Goal: Task Accomplishment & Management: Manage account settings

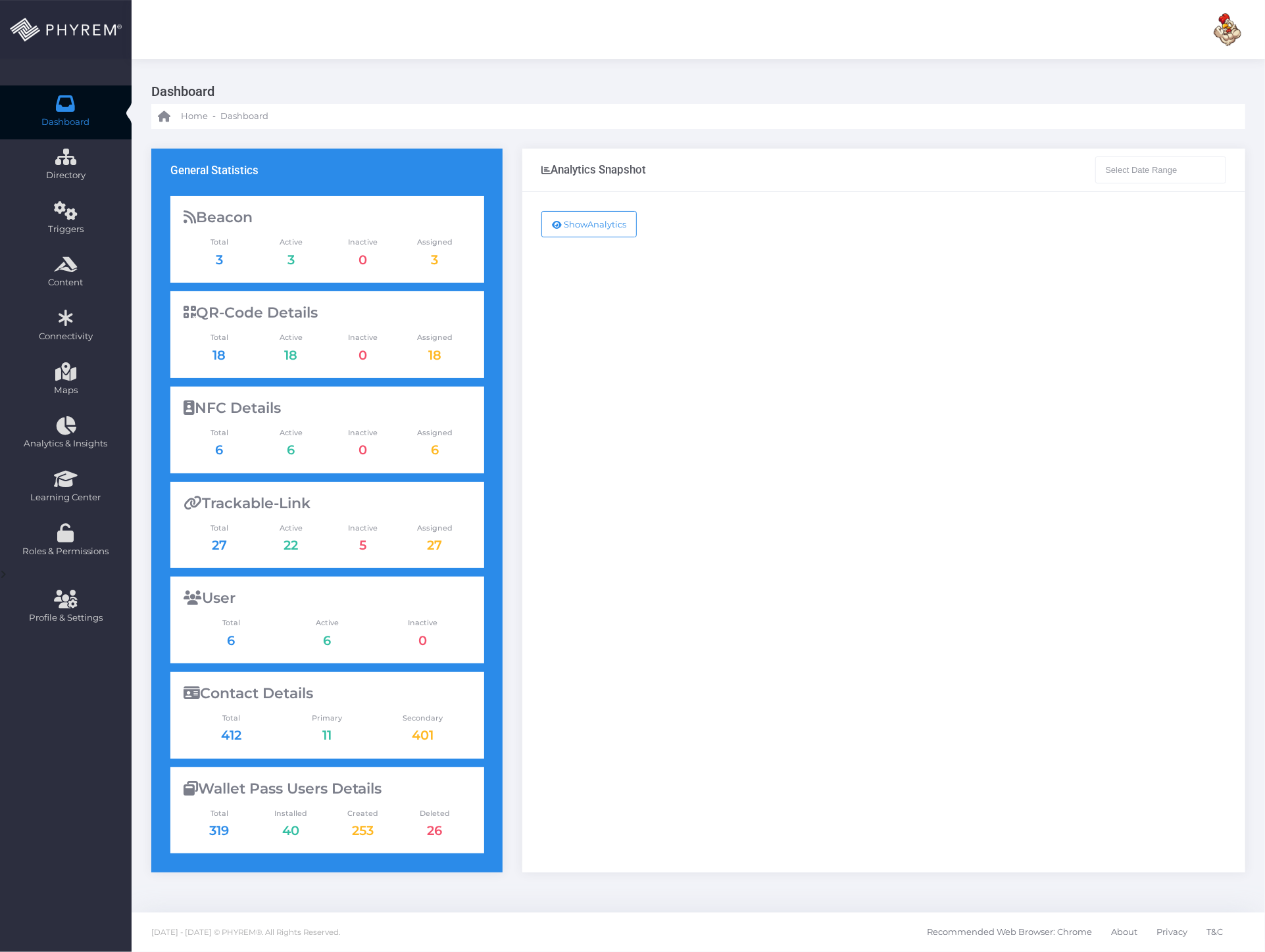
type input "[DATE] - [DATE]"
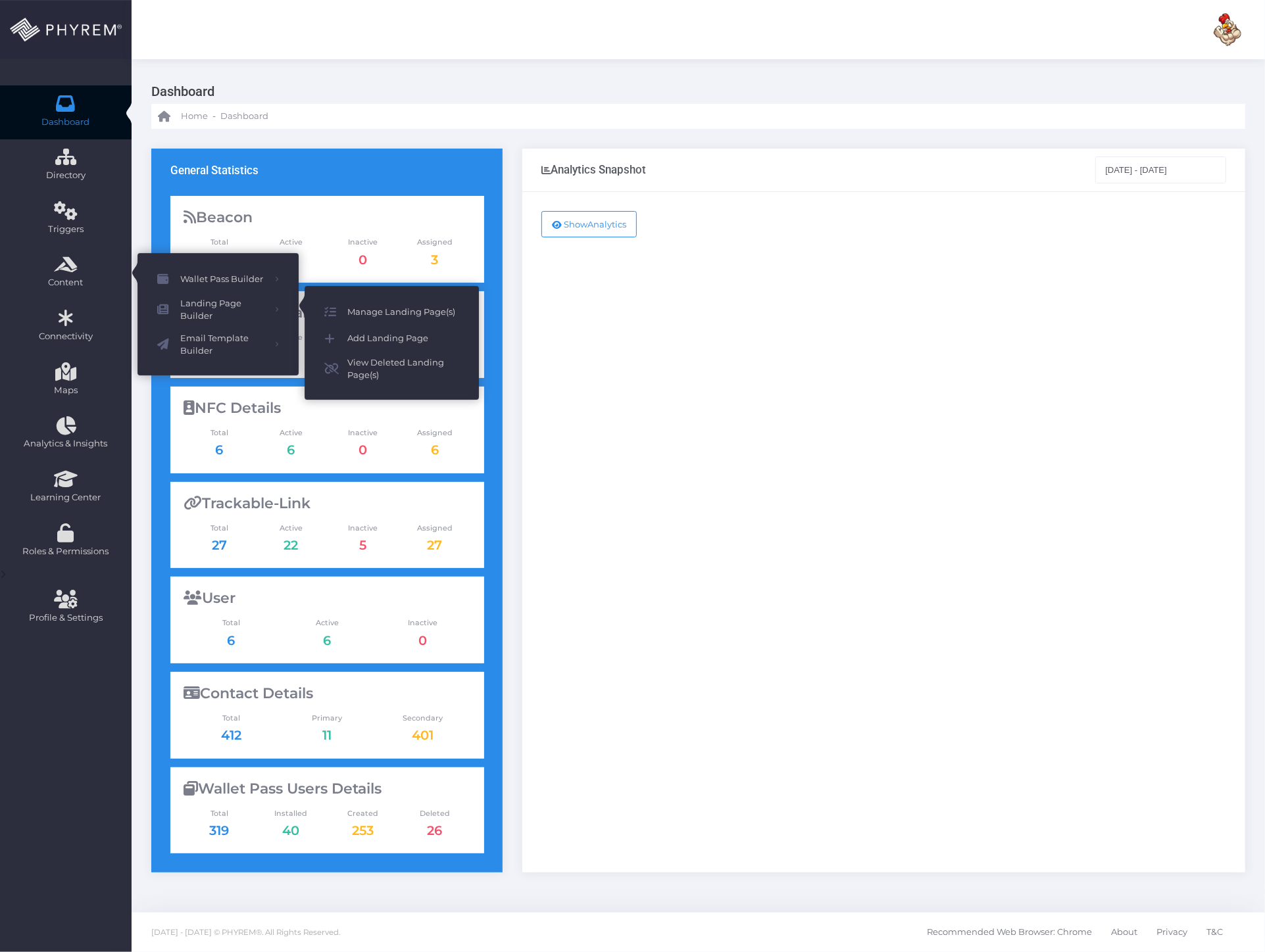
click at [338, 308] on icon at bounding box center [335, 312] width 23 height 17
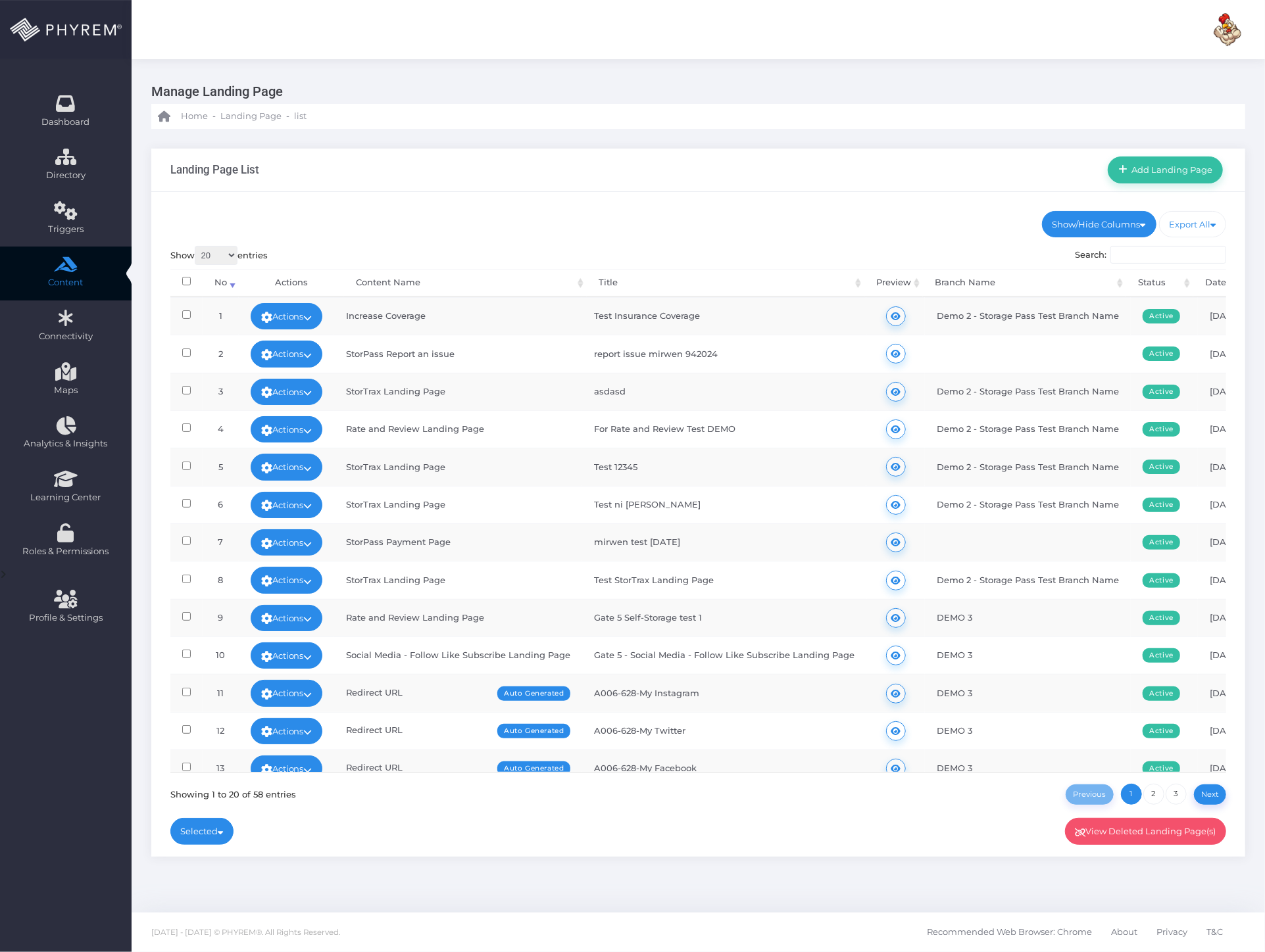
click at [1150, 252] on input "Search:" at bounding box center [1168, 254] width 116 height 18
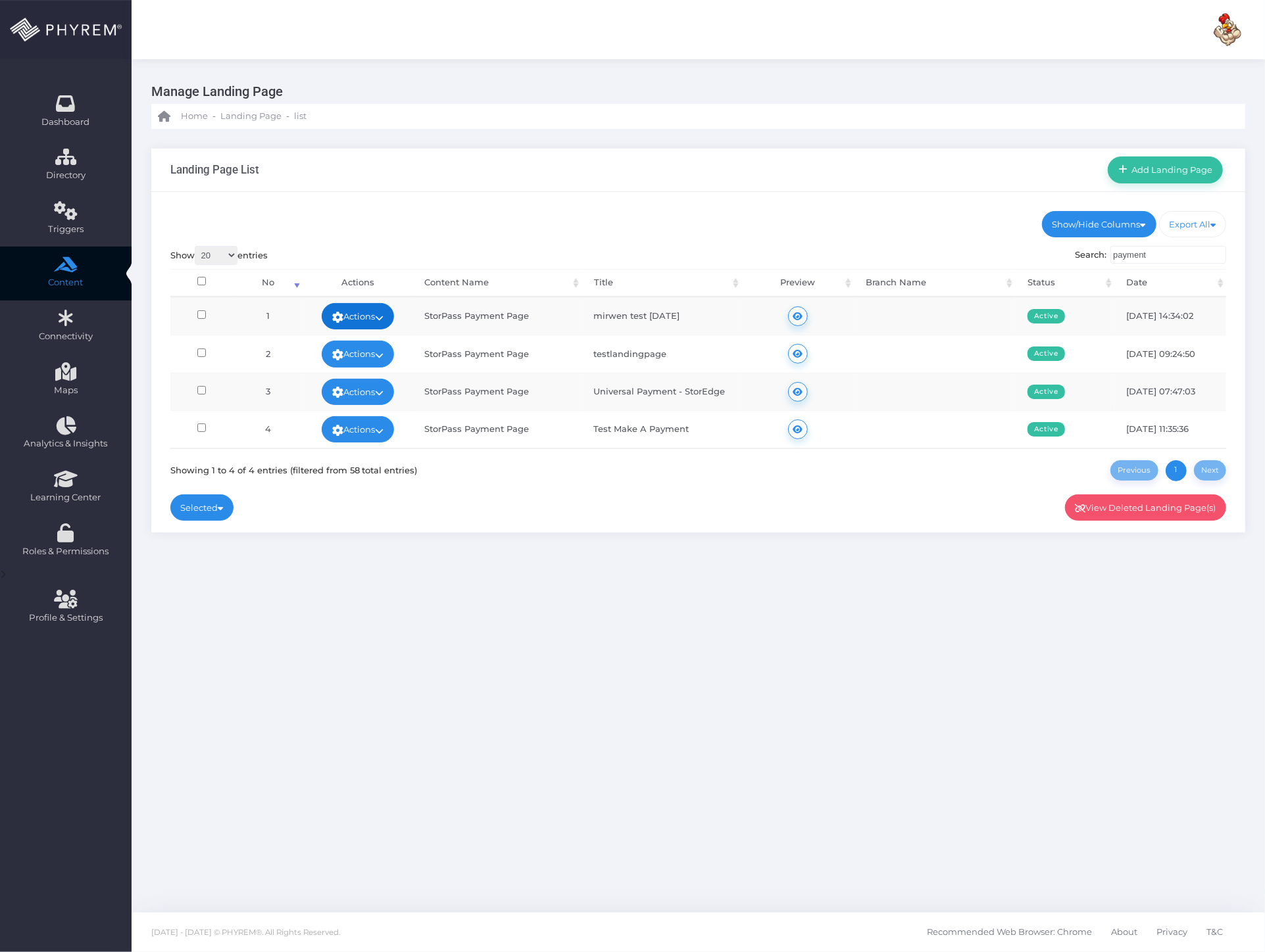
type input "payment"
click at [358, 310] on link "Actions" at bounding box center [358, 316] width 72 height 26
click at [352, 342] on link "Edit" at bounding box center [356, 345] width 86 height 25
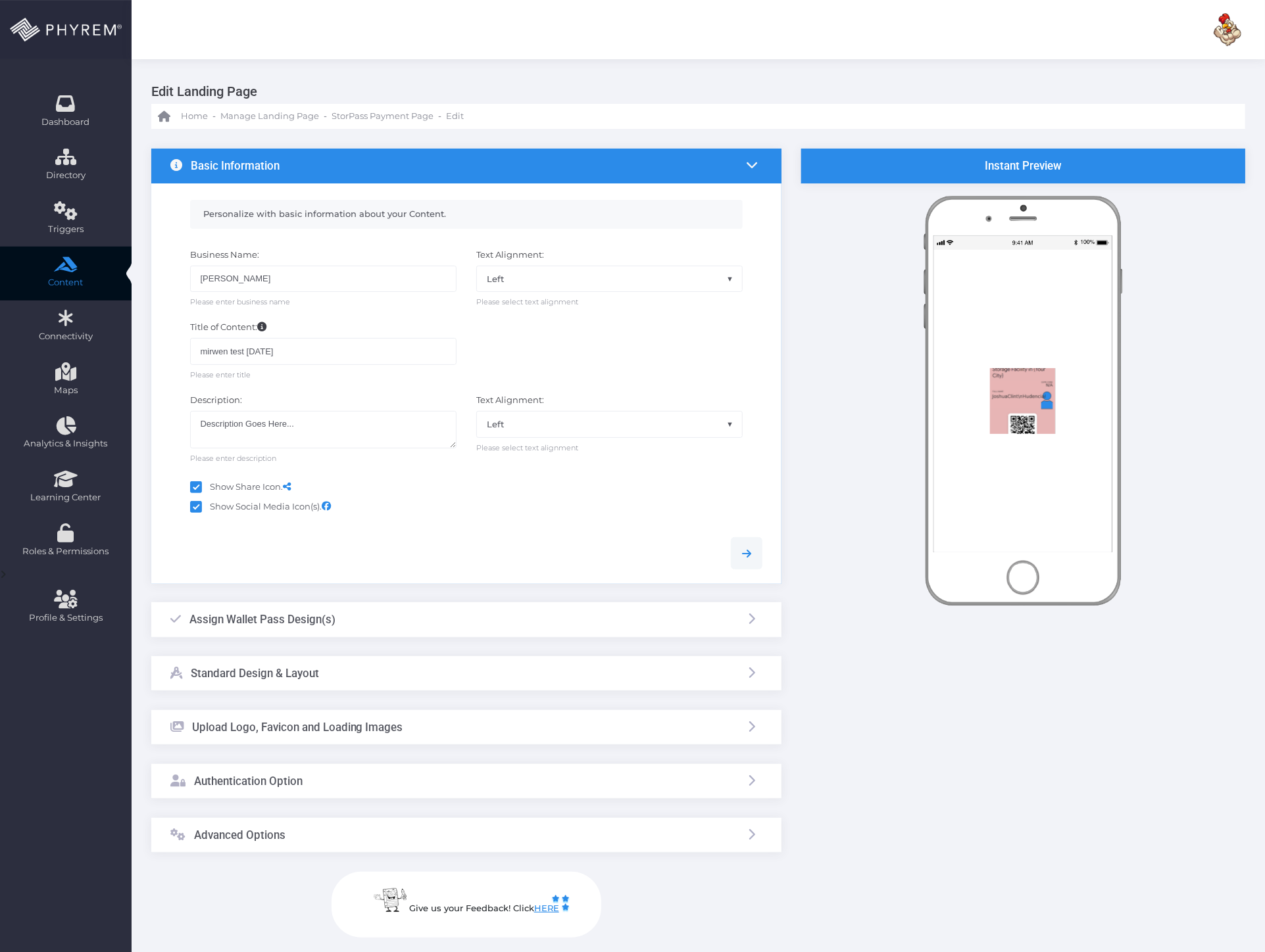
click at [264, 619] on h3 "Assign Wallet Pass Design(s)" at bounding box center [263, 619] width 146 height 13
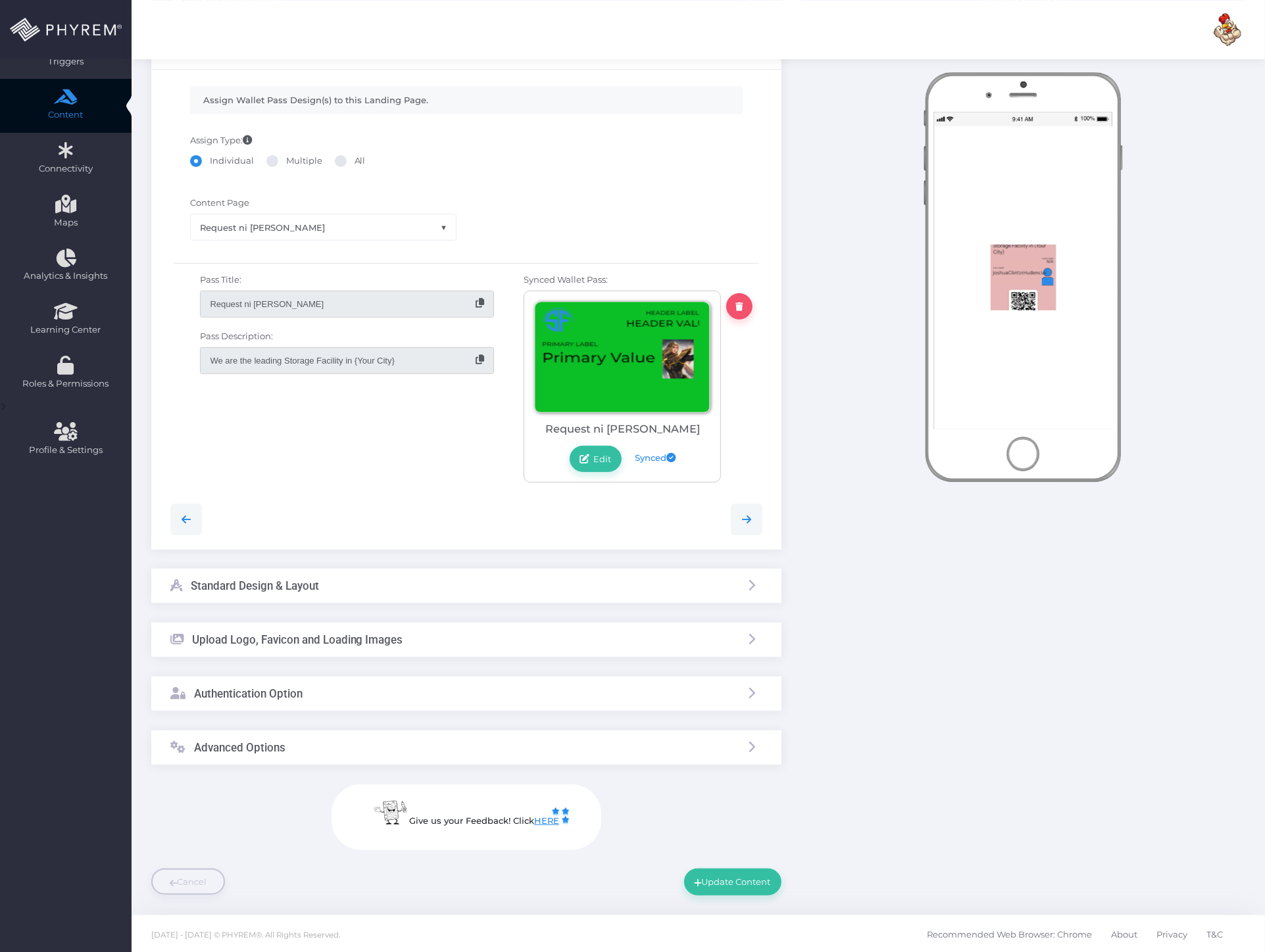
scroll to position [169, 0]
click at [318, 588] on h3 "Standard Design & Layout" at bounding box center [255, 584] width 128 height 13
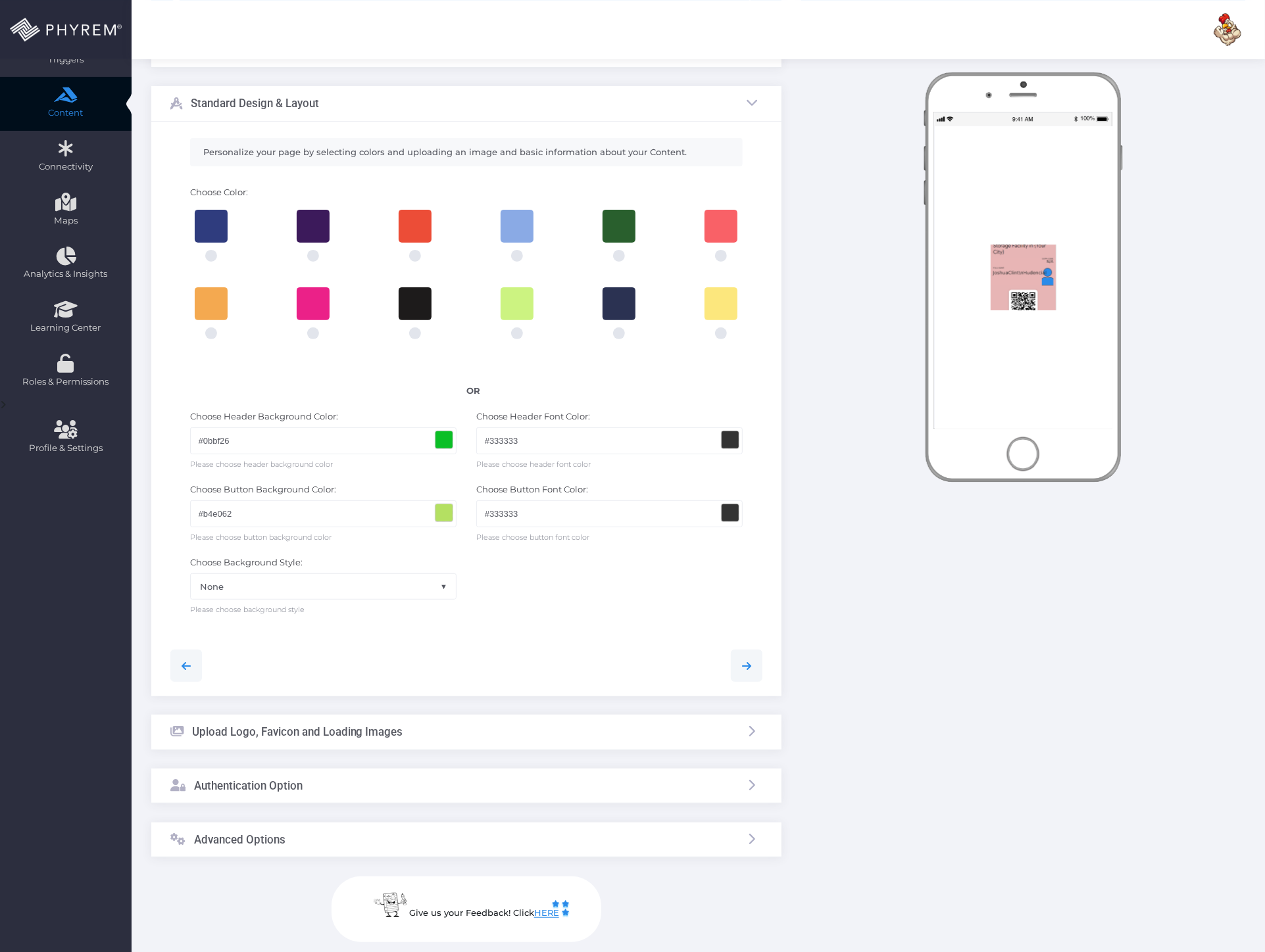
click at [318, 719] on div "Upload Logo, Favicon and Loading Images" at bounding box center [286, 731] width 233 height 34
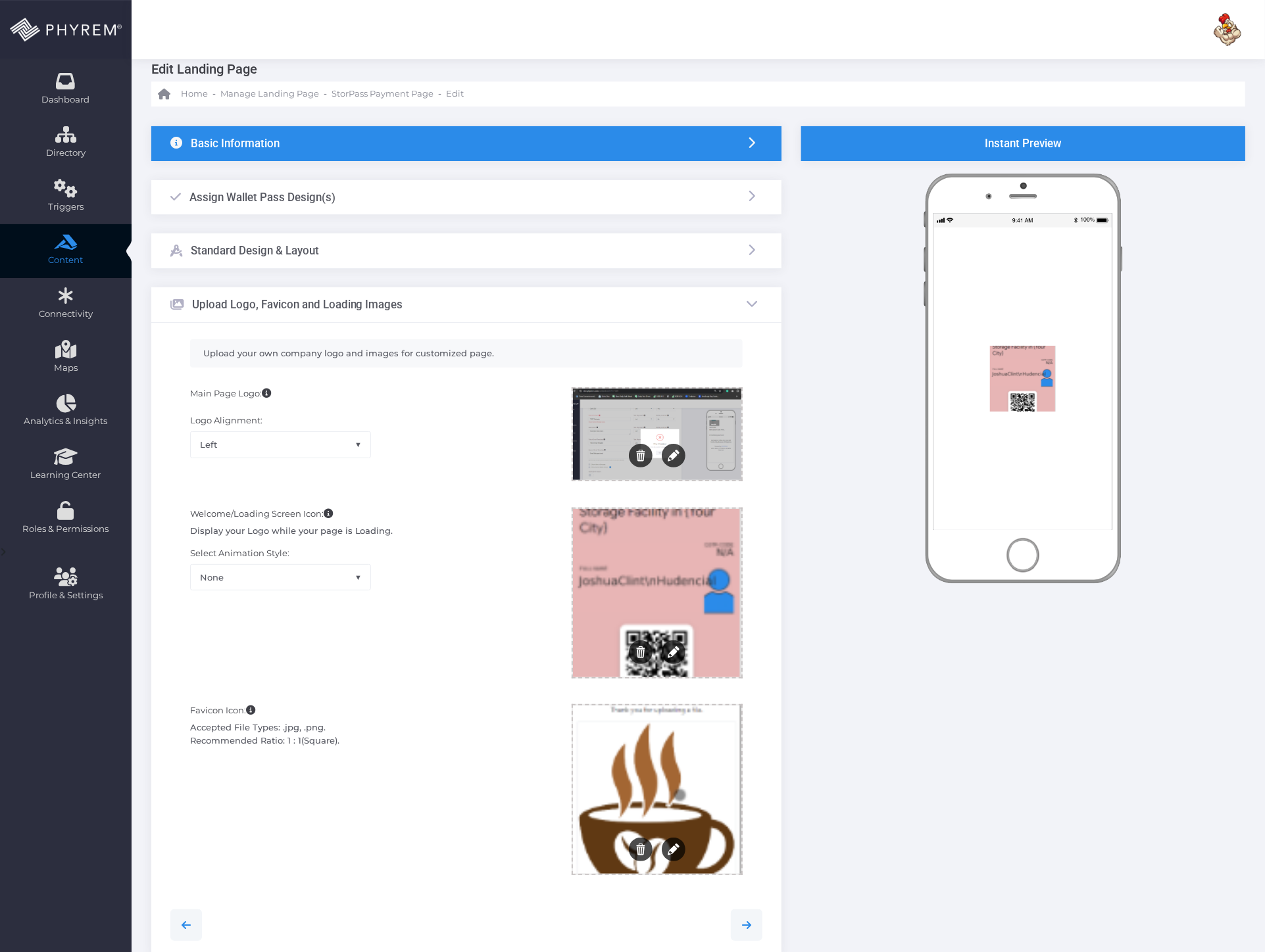
scroll to position [0, 0]
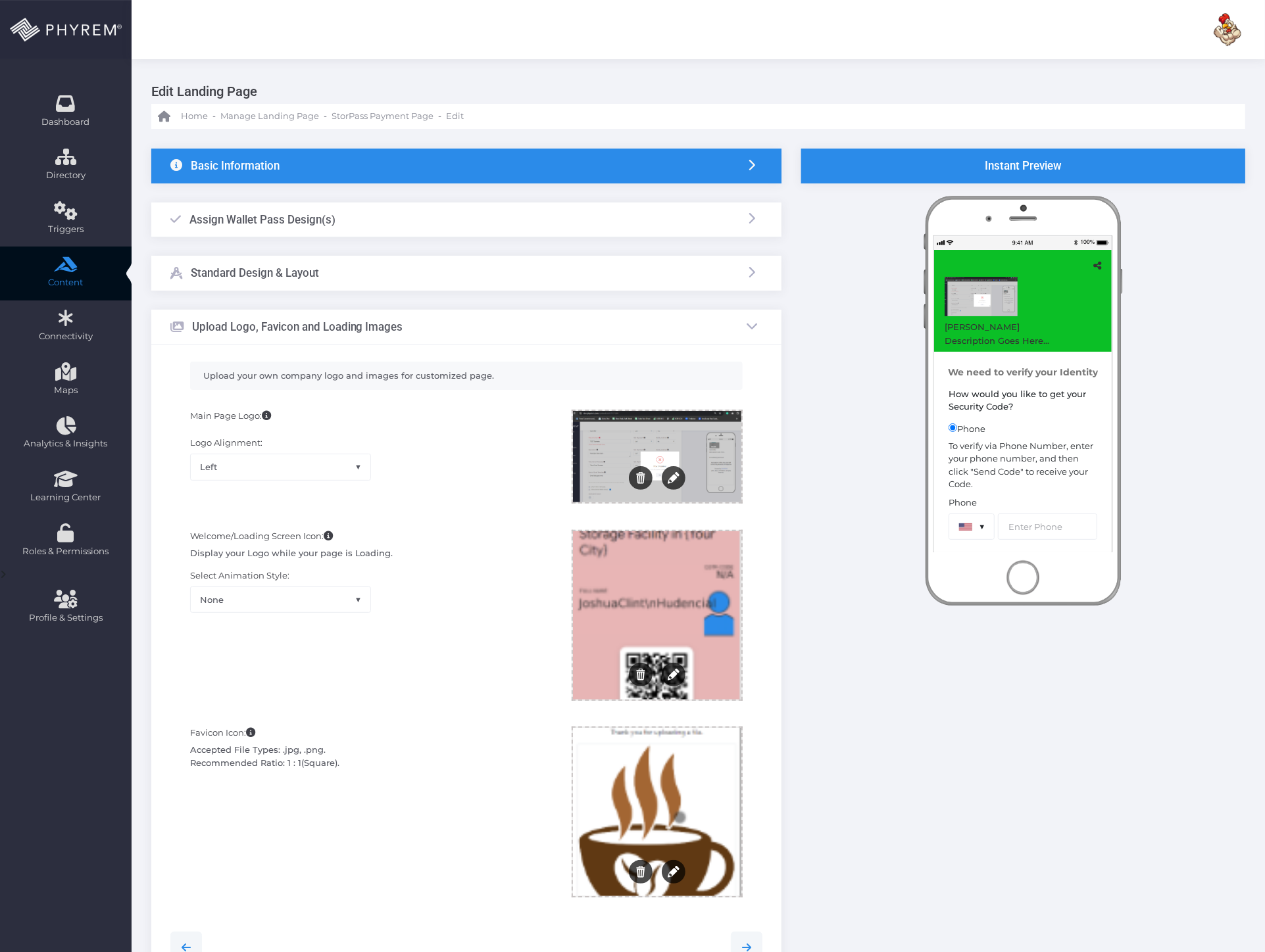
click at [286, 167] on div "Basic Information" at bounding box center [466, 166] width 630 height 35
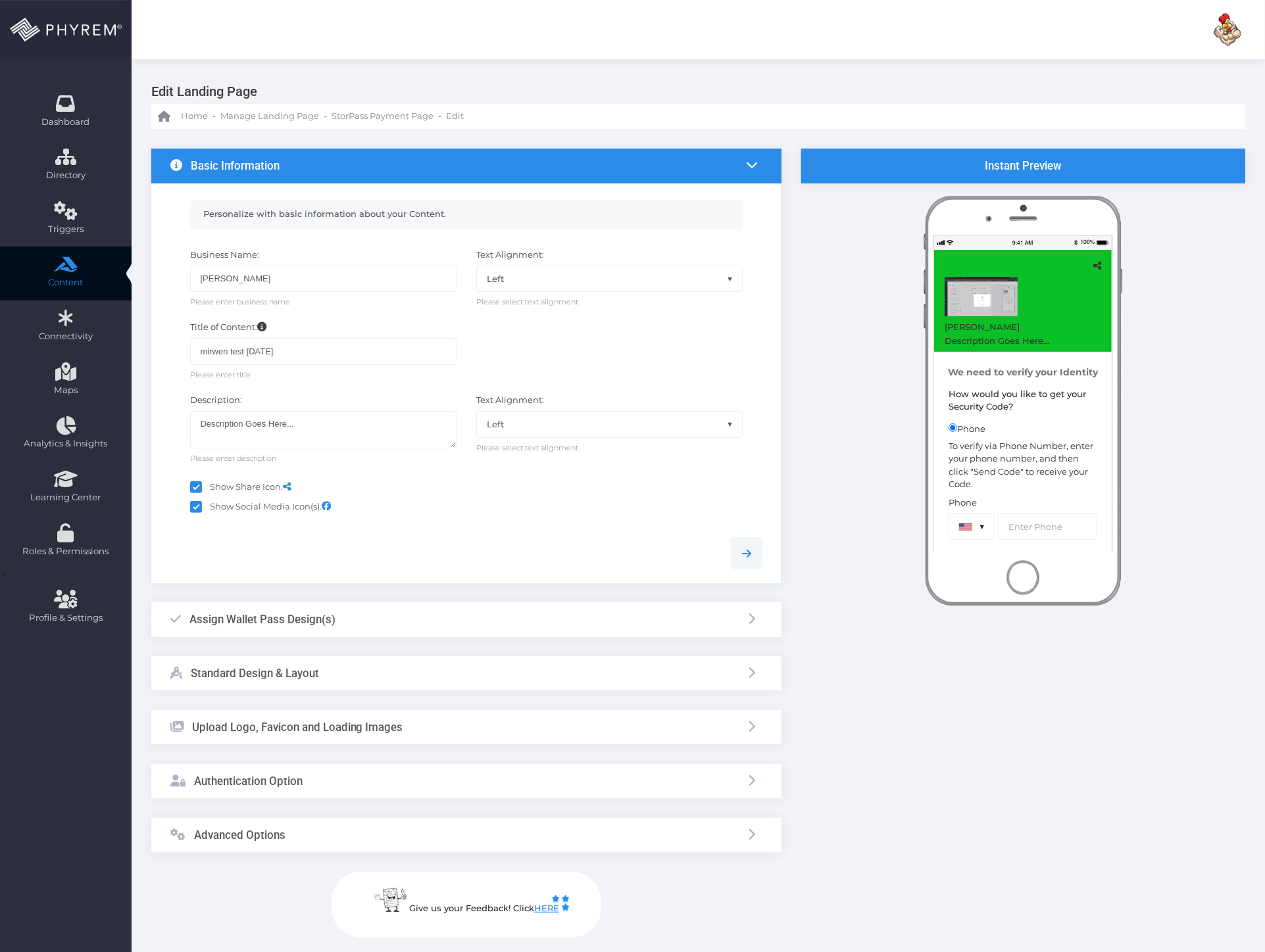
click at [274, 633] on div "Assign Wallet Pass Design(s)" at bounding box center [252, 619] width 165 height 34
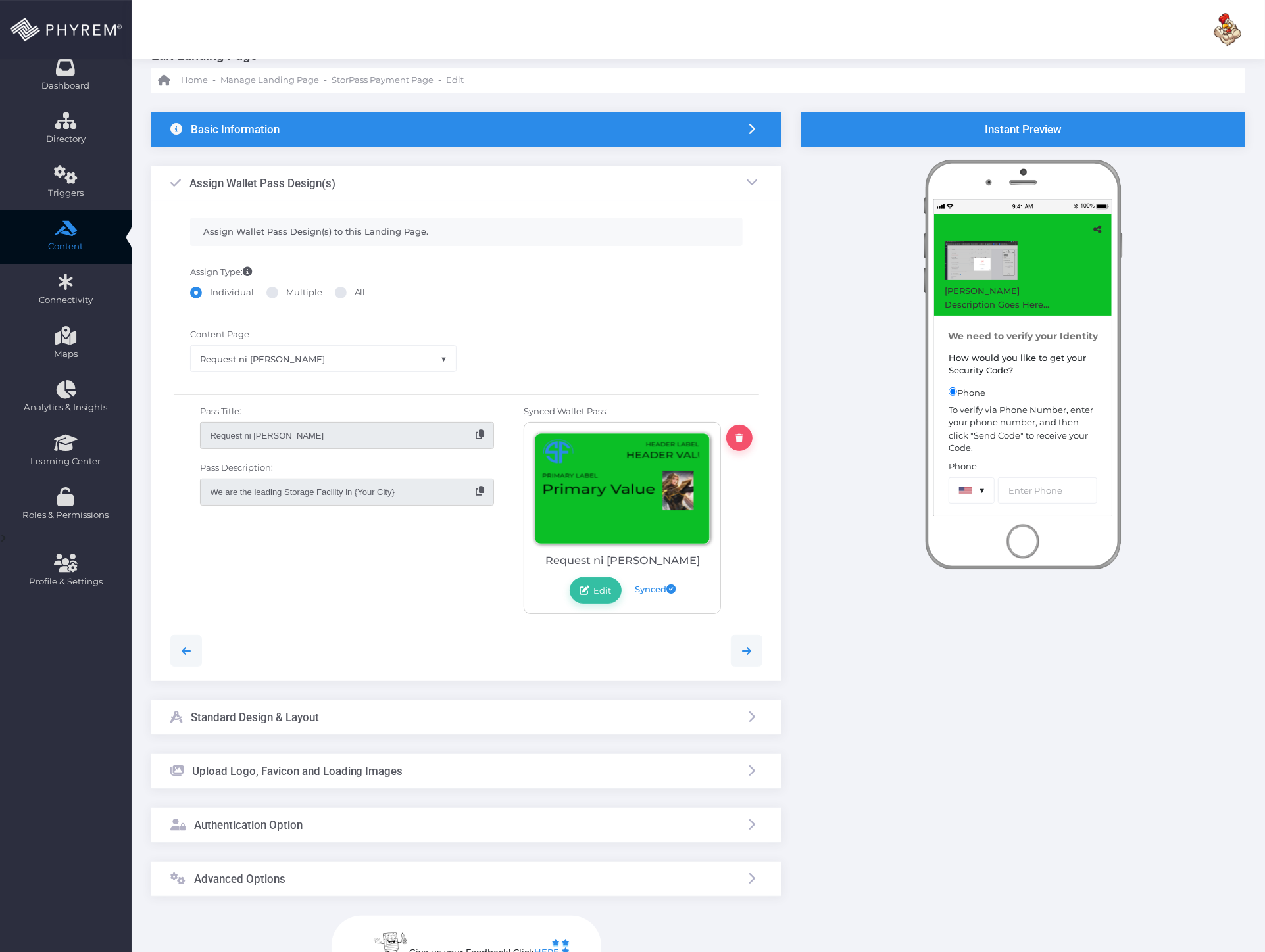
scroll to position [146, 0]
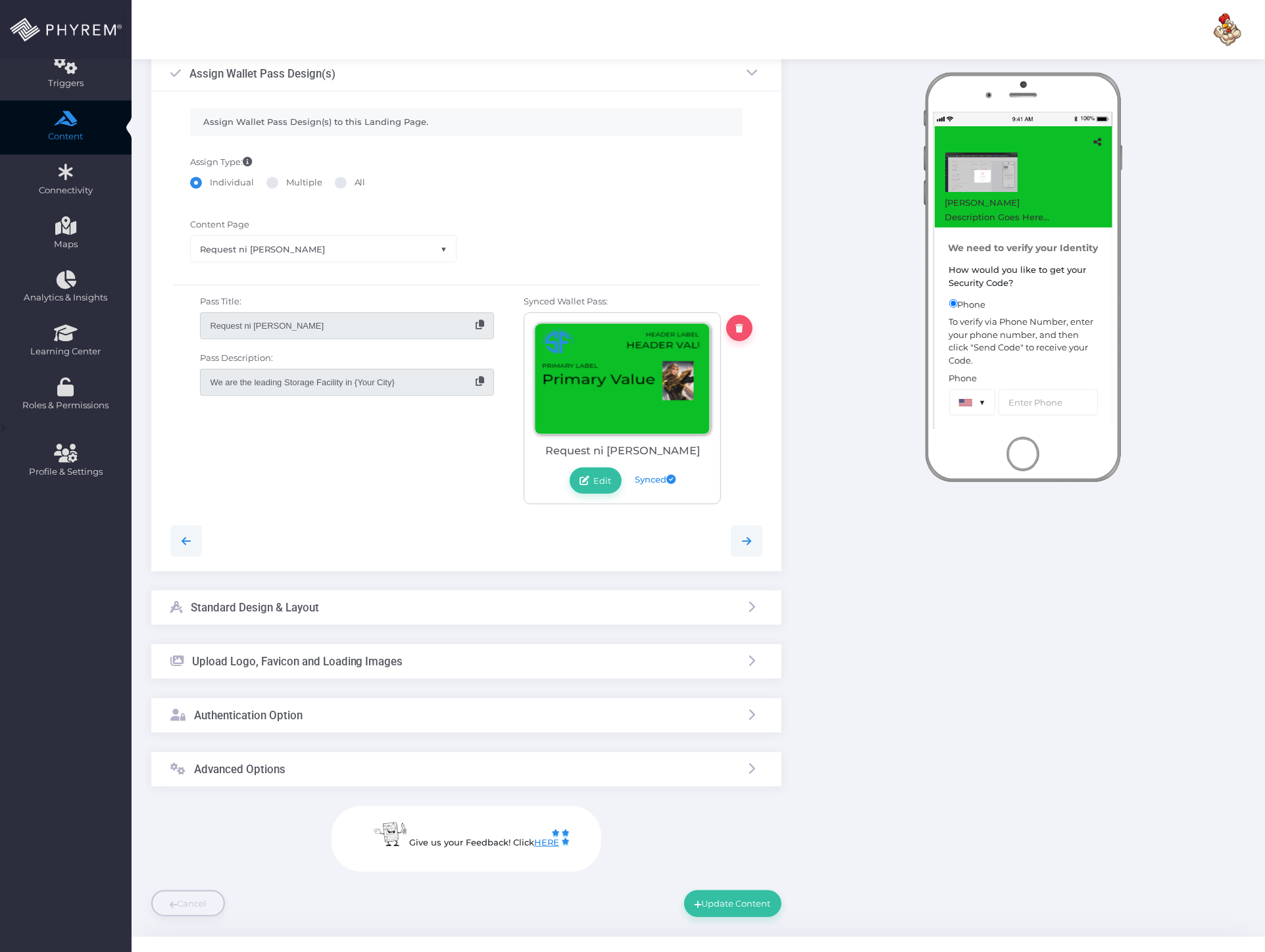
click at [278, 607] on h3 "Standard Design & Layout" at bounding box center [255, 607] width 128 height 13
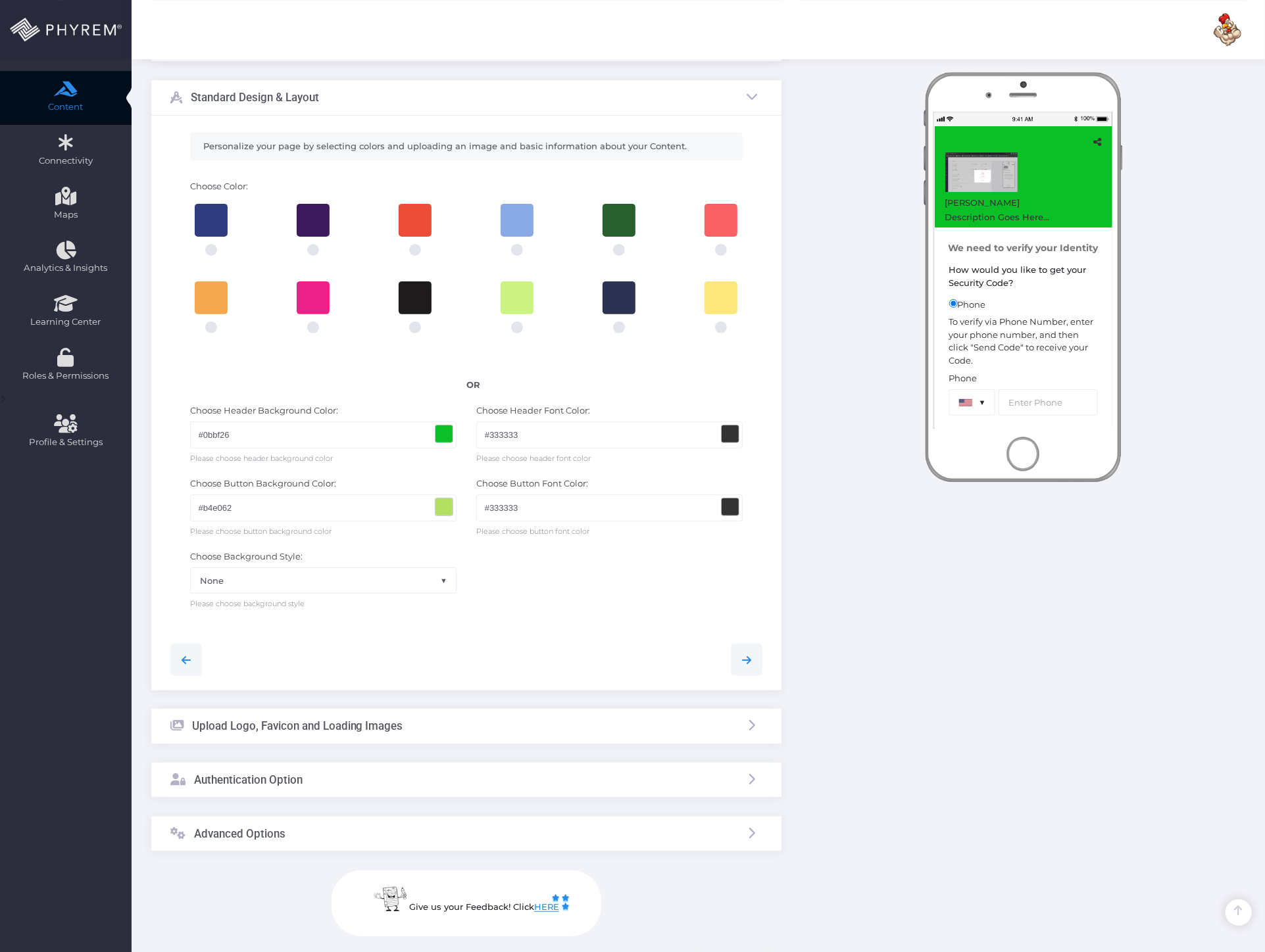
scroll to position [267, 0]
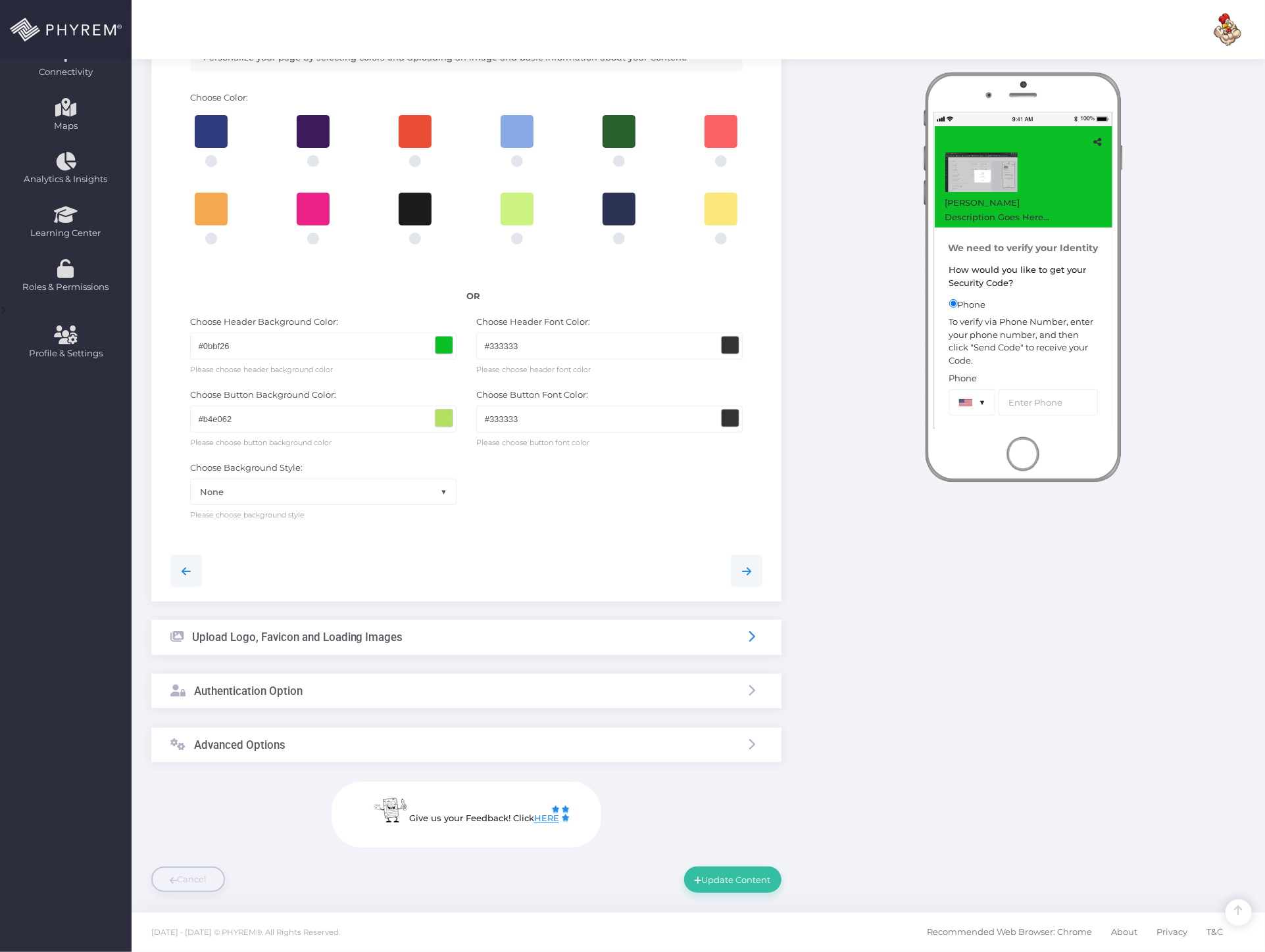
click at [751, 635] on icon at bounding box center [752, 637] width 12 height 12
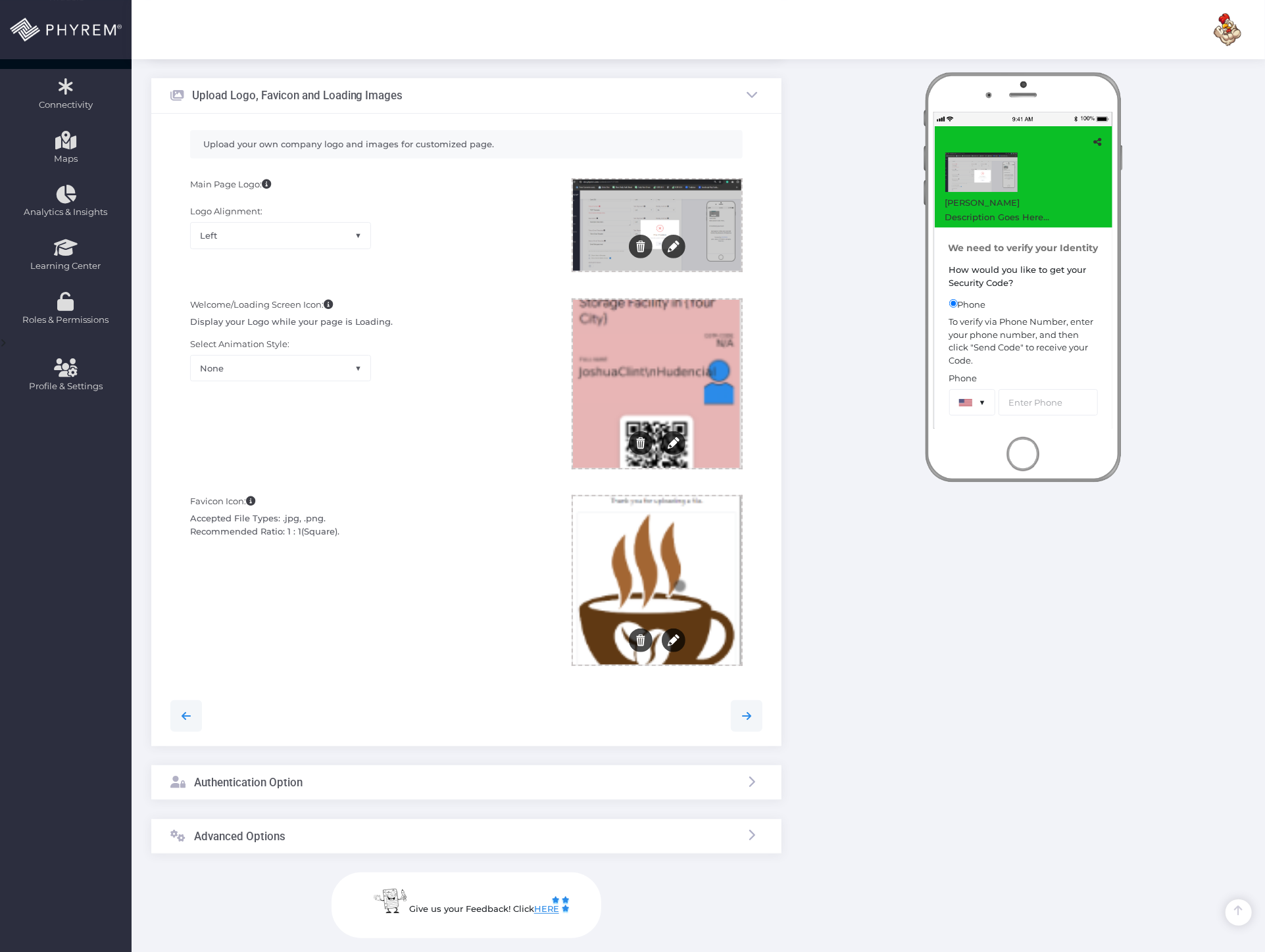
scroll to position [47, 0]
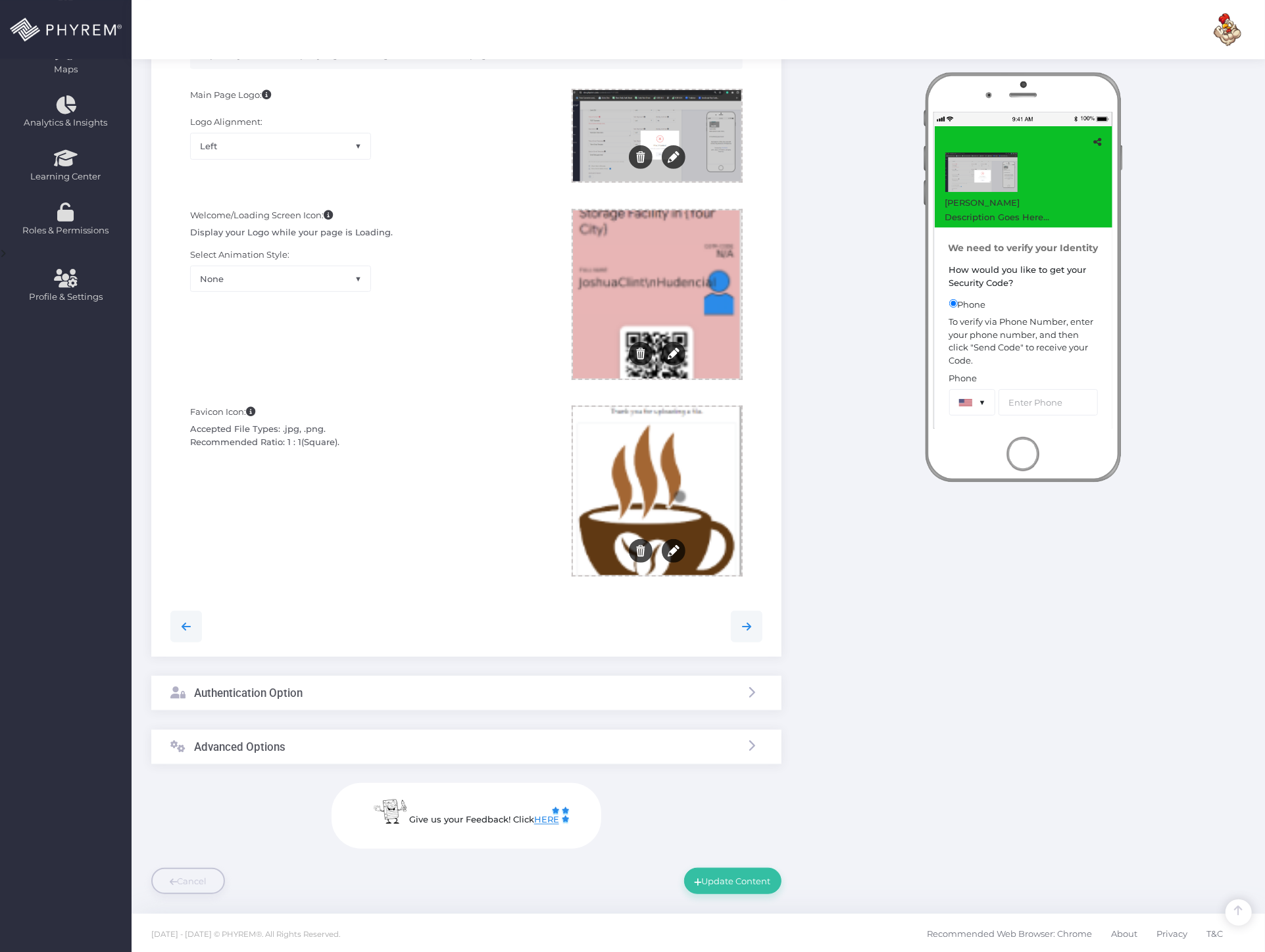
click at [308, 685] on div "Authentication Option" at bounding box center [466, 694] width 630 height 35
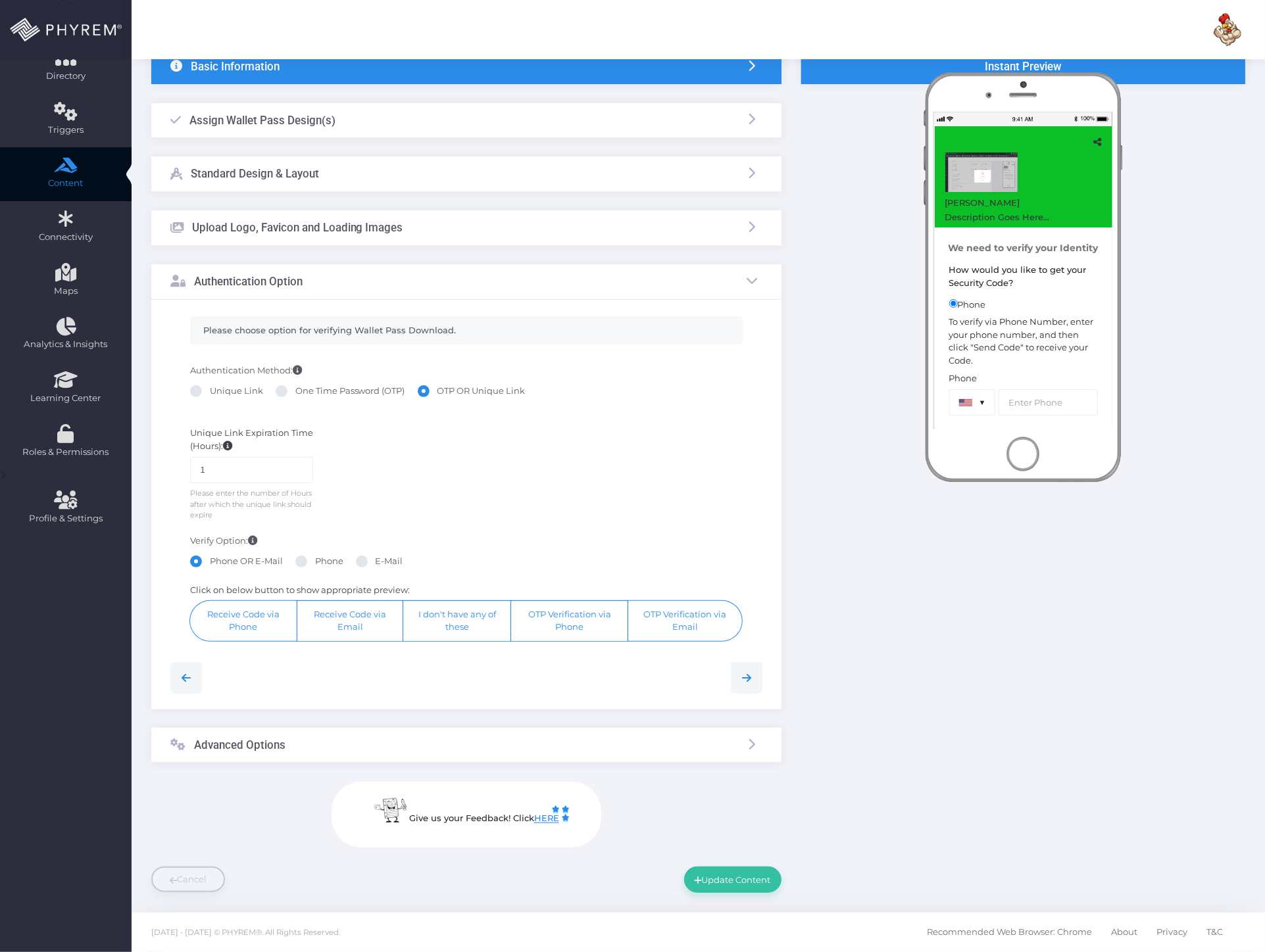
scroll to position [99, 0]
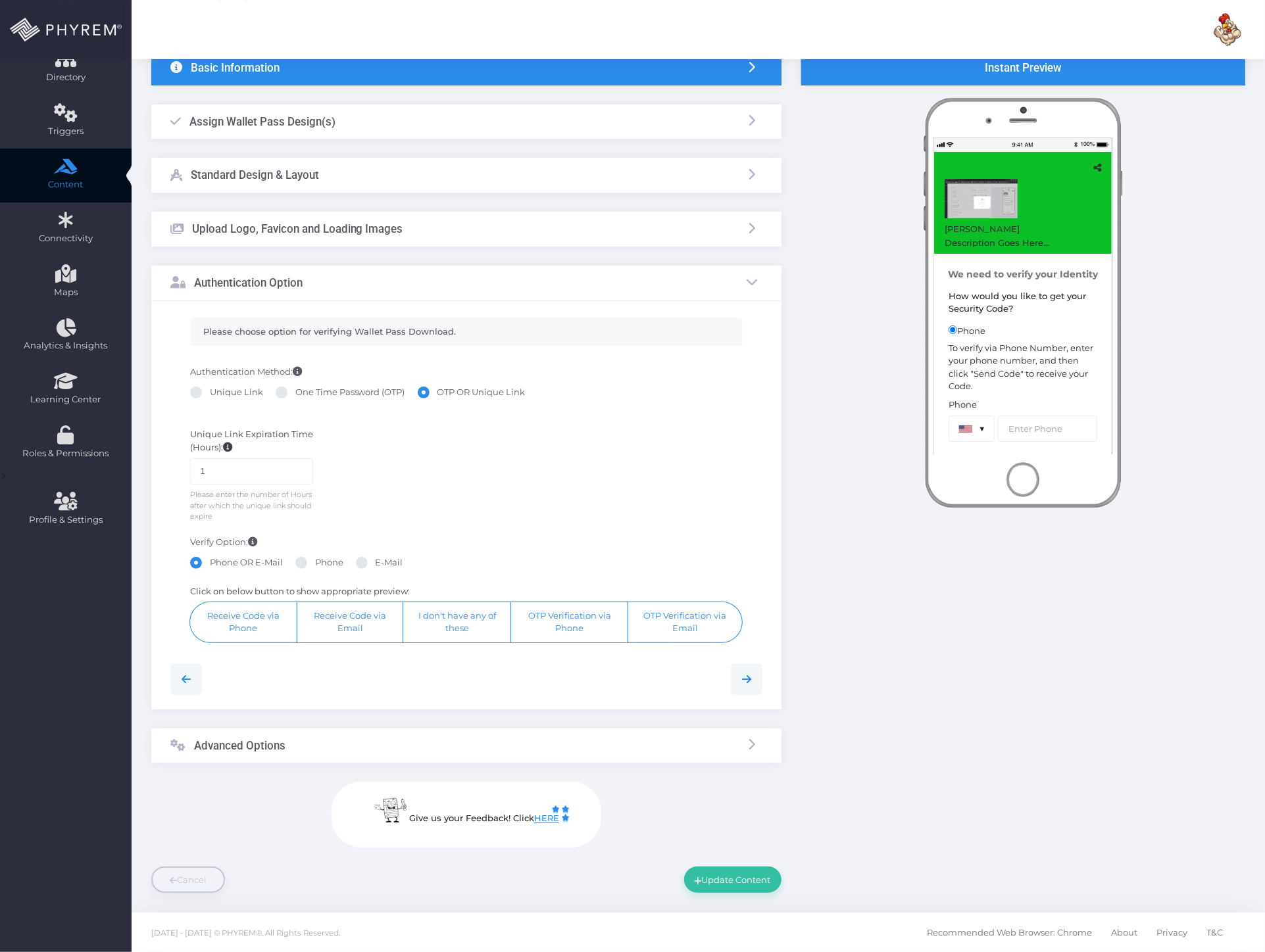
click at [446, 756] on div "Advanced Options" at bounding box center [466, 746] width 630 height 35
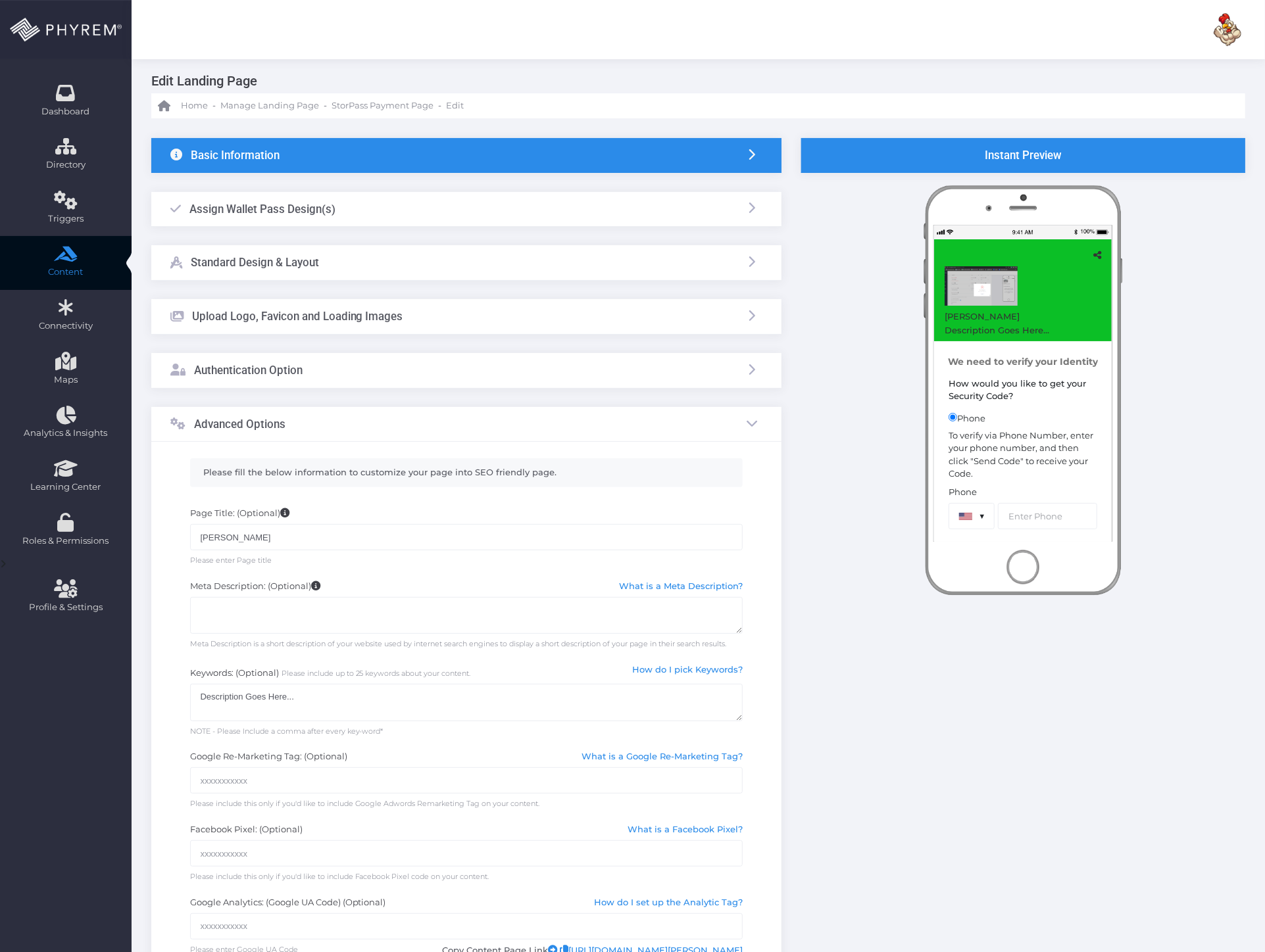
scroll to position [0, 0]
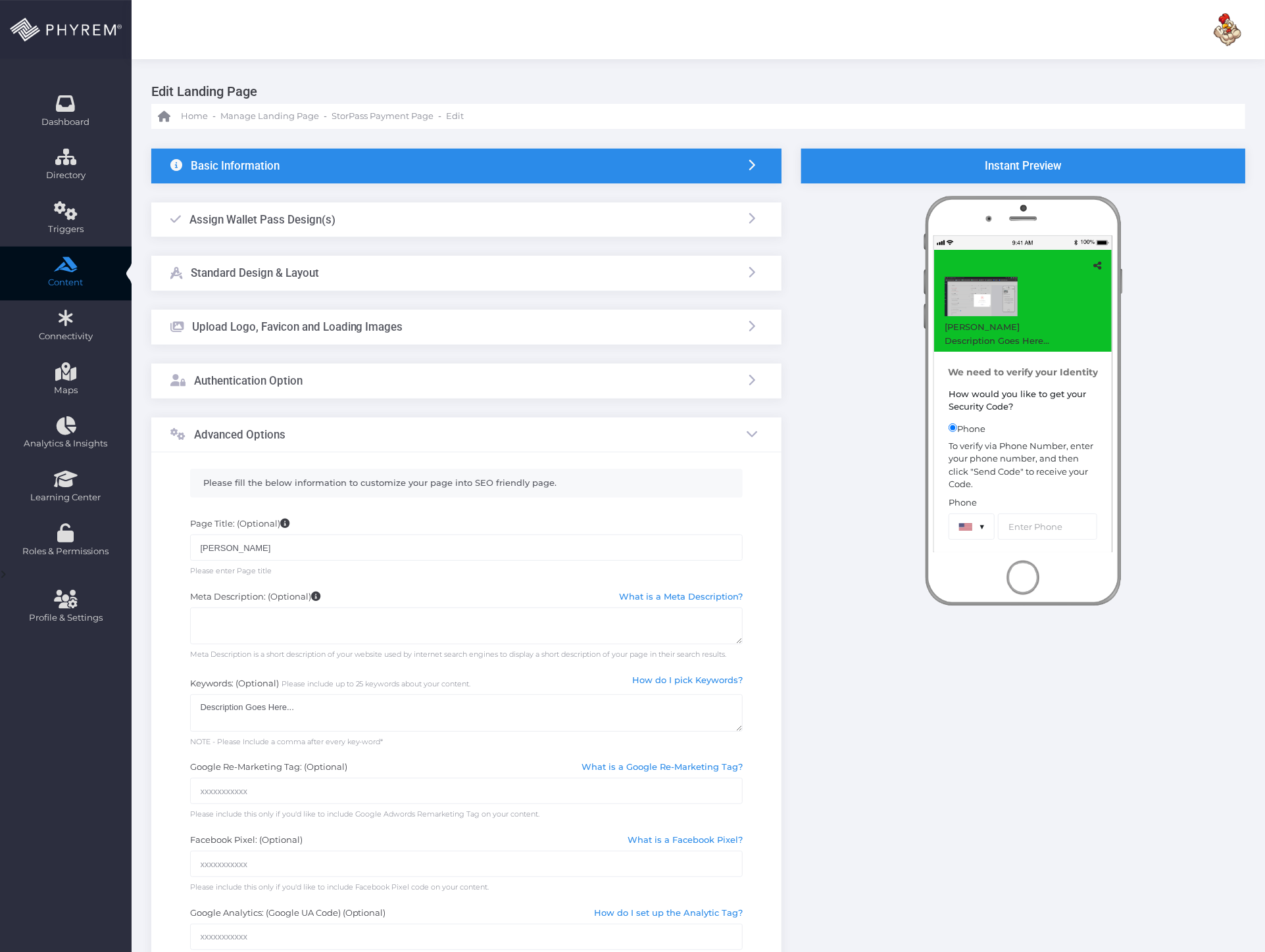
click at [457, 219] on div "Assign Wallet Pass Design(s)" at bounding box center [466, 220] width 630 height 35
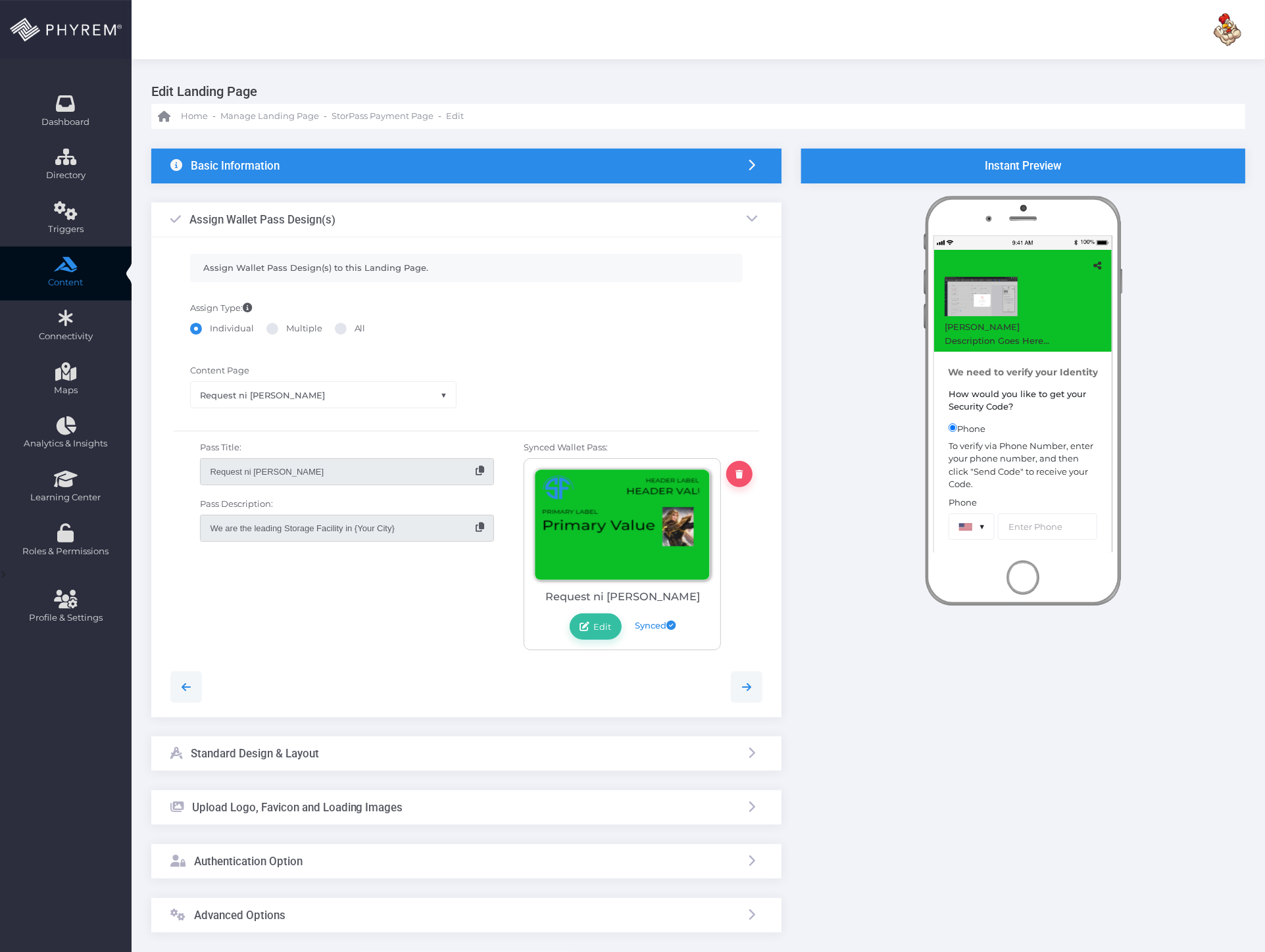
click at [479, 165] on div "Basic Information" at bounding box center [466, 166] width 630 height 35
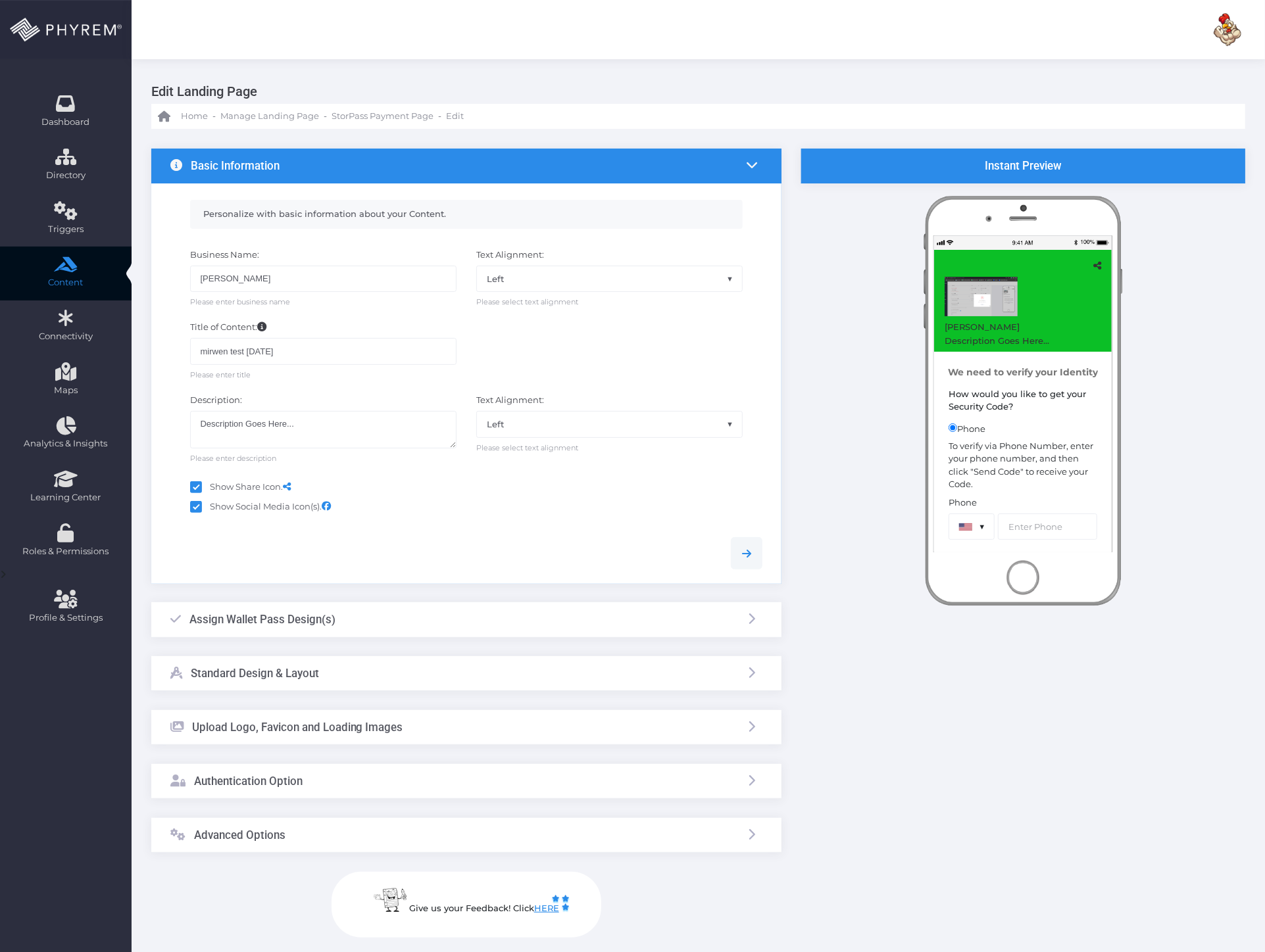
click at [300, 615] on h3 "Assign Wallet Pass Design(s)" at bounding box center [263, 619] width 146 height 13
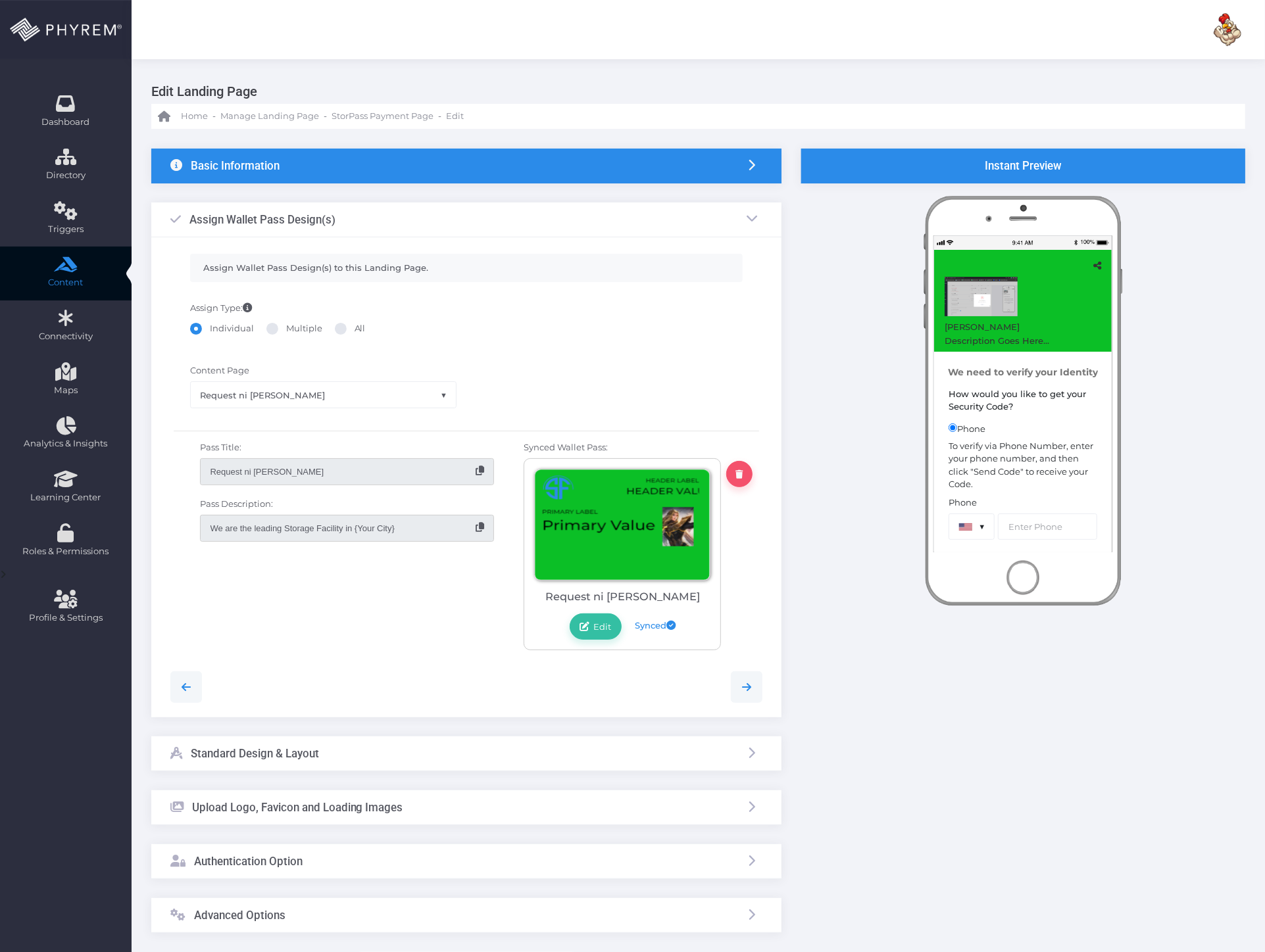
click at [294, 758] on h3 "Standard Design & Layout" at bounding box center [255, 753] width 128 height 13
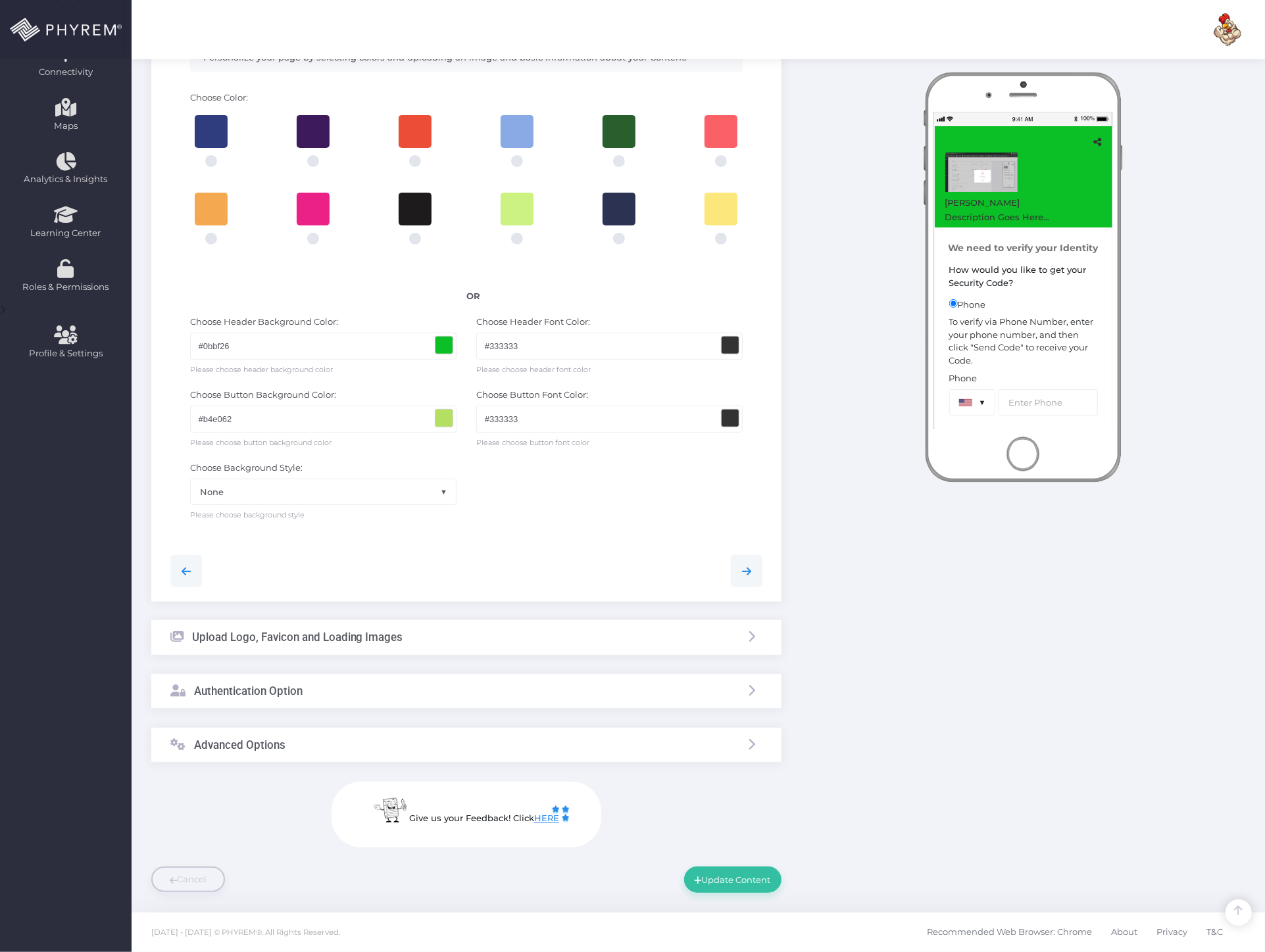
click at [346, 638] on h3 "Upload Logo, Favicon and Loading Images" at bounding box center [298, 637] width 211 height 13
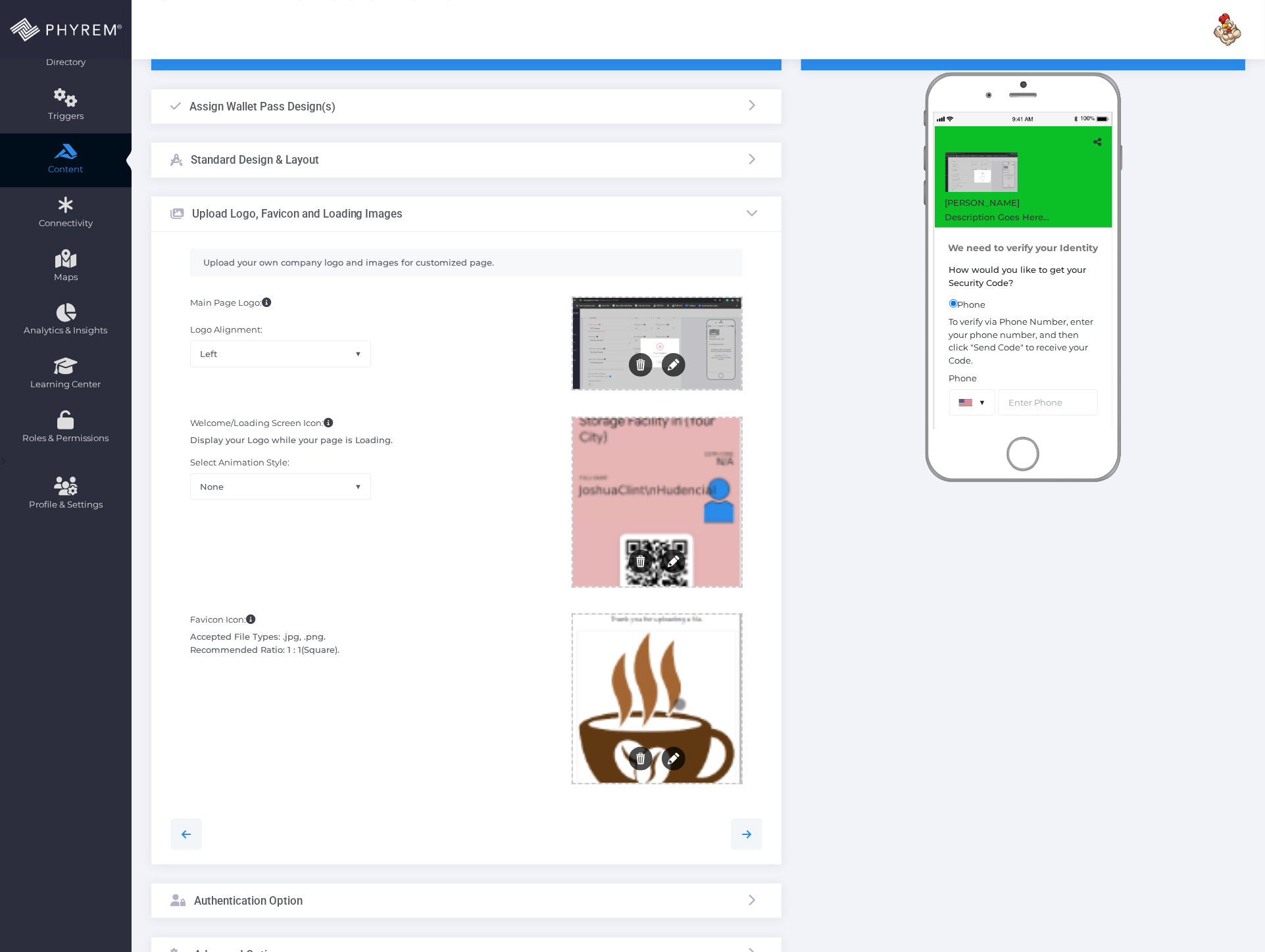
scroll to position [120, 0]
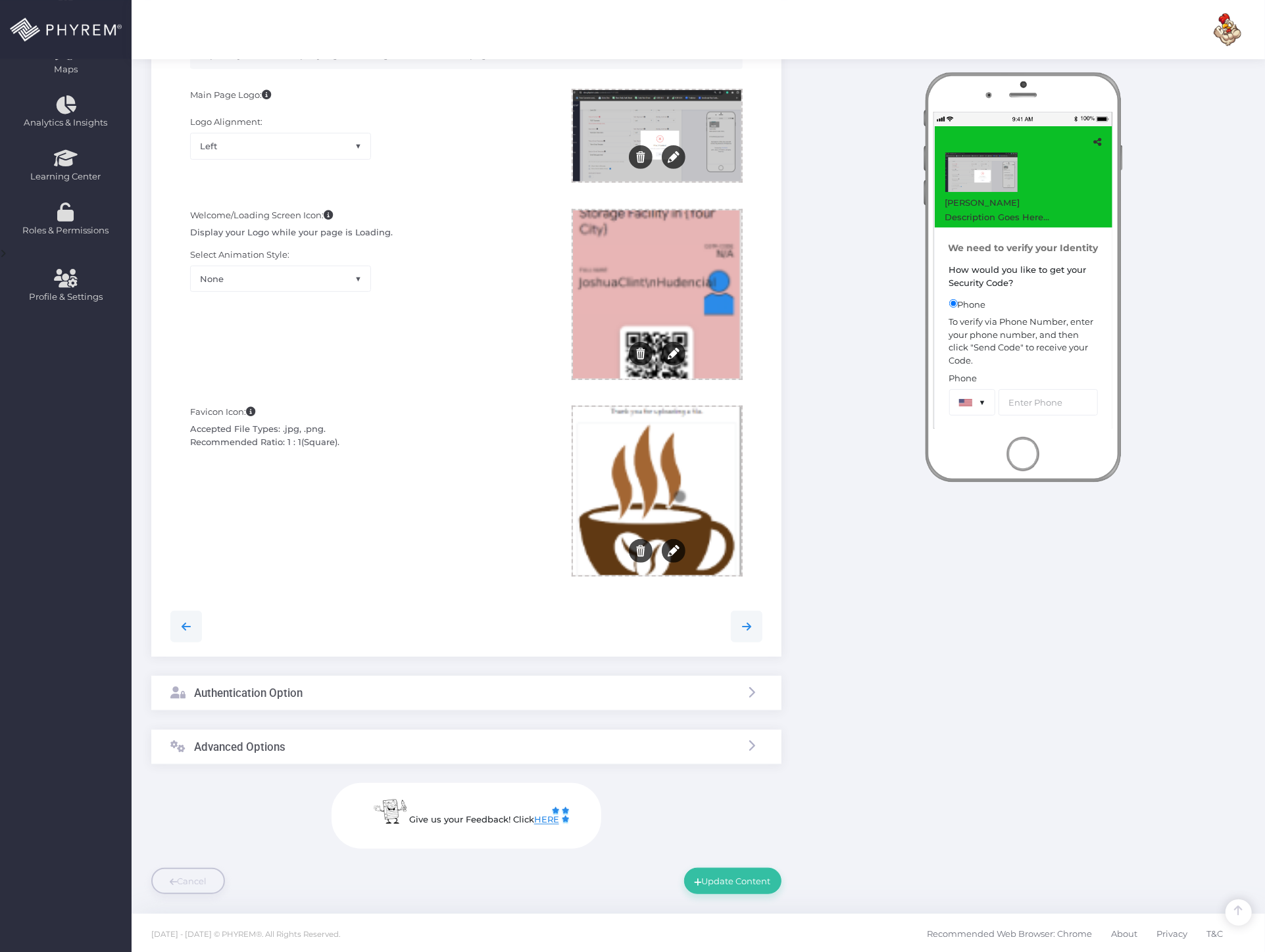
click at [433, 681] on div "Authentication Option" at bounding box center [466, 694] width 630 height 35
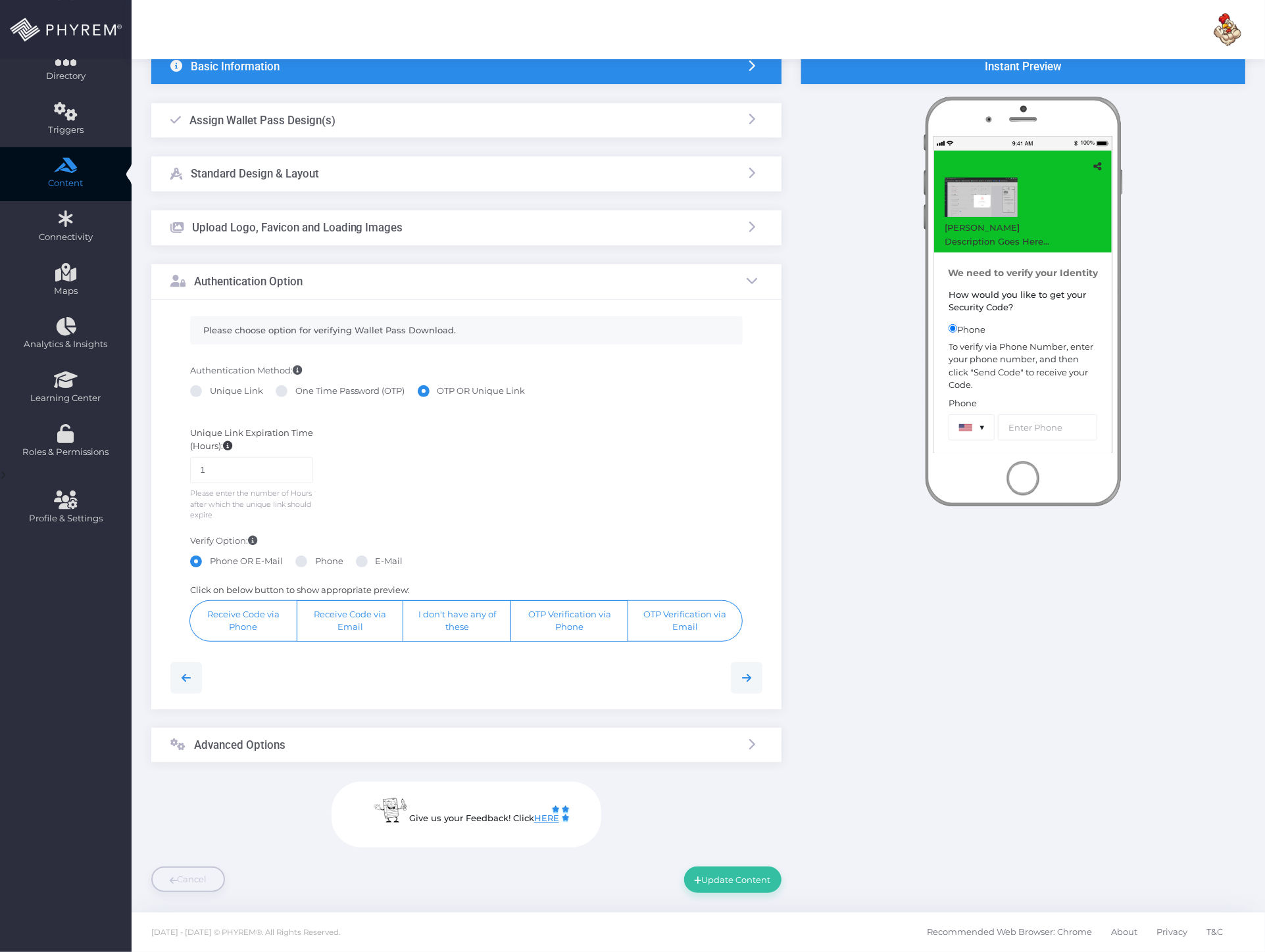
scroll to position [99, 0]
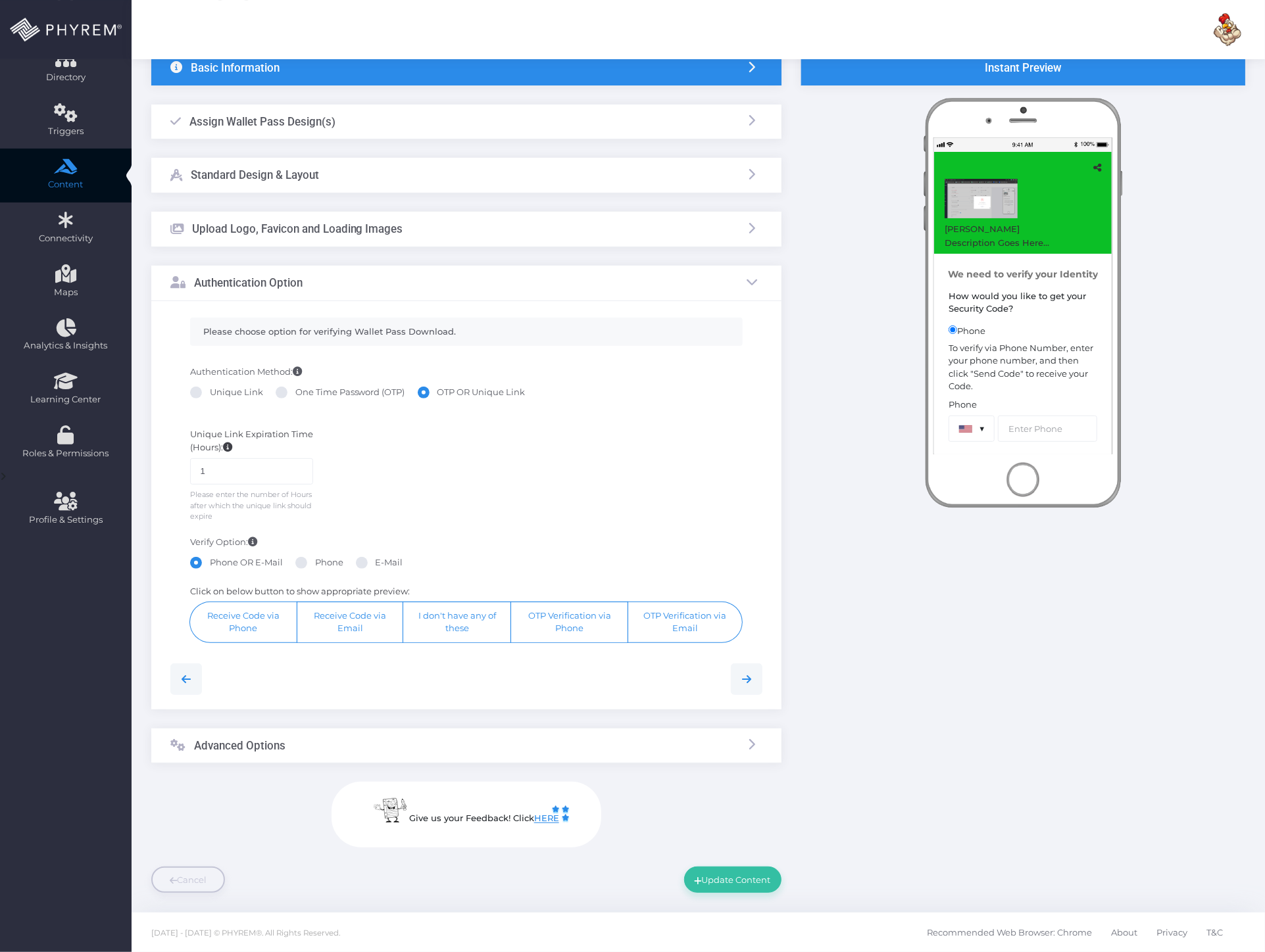
click at [1117, 679] on div "Instant Preview [PERSON_NAME] Description Goes Here..." at bounding box center [1023, 472] width 464 height 843
click at [362, 748] on div "Advanced Options" at bounding box center [466, 746] width 630 height 35
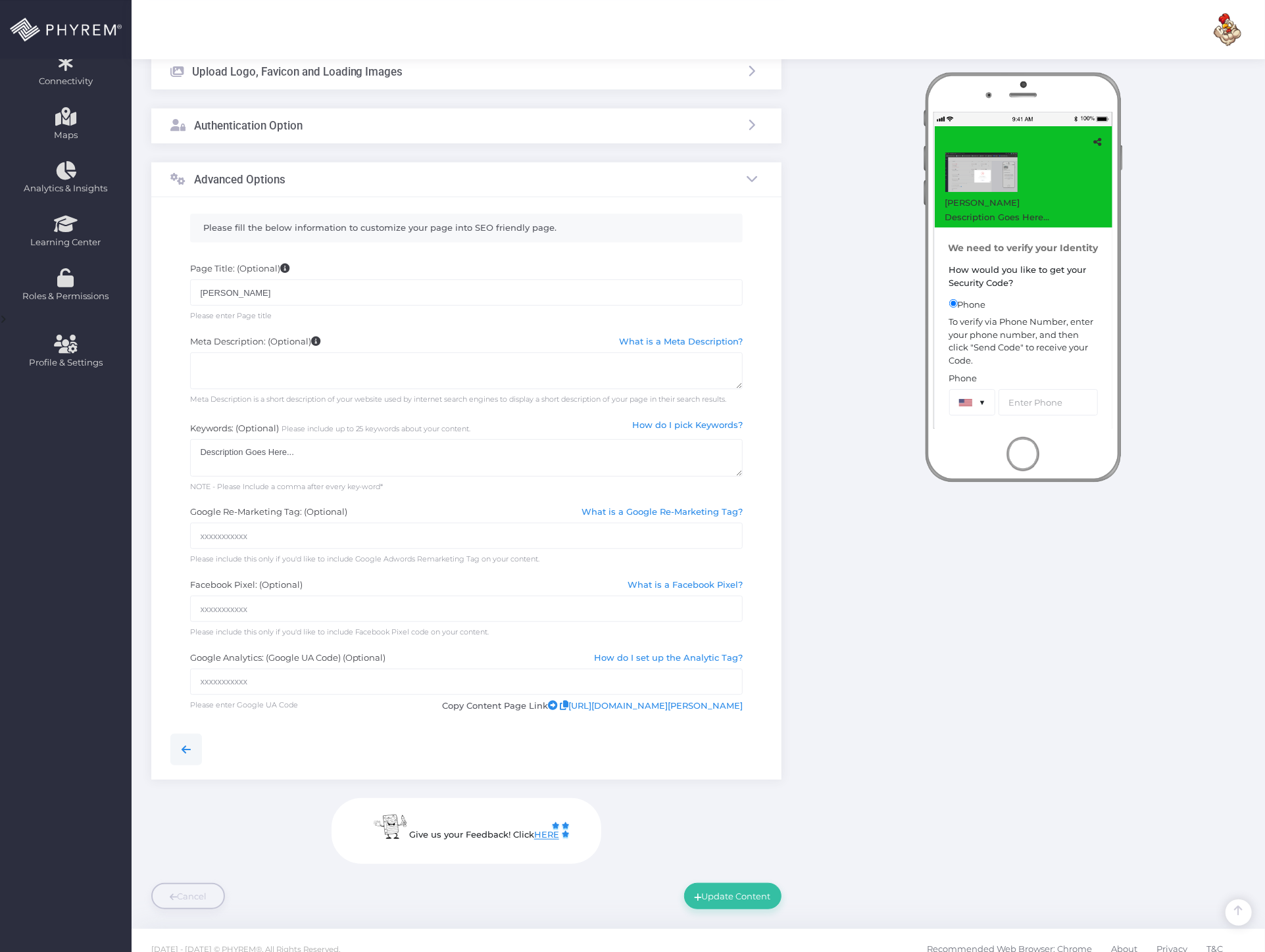
scroll to position [275, 0]
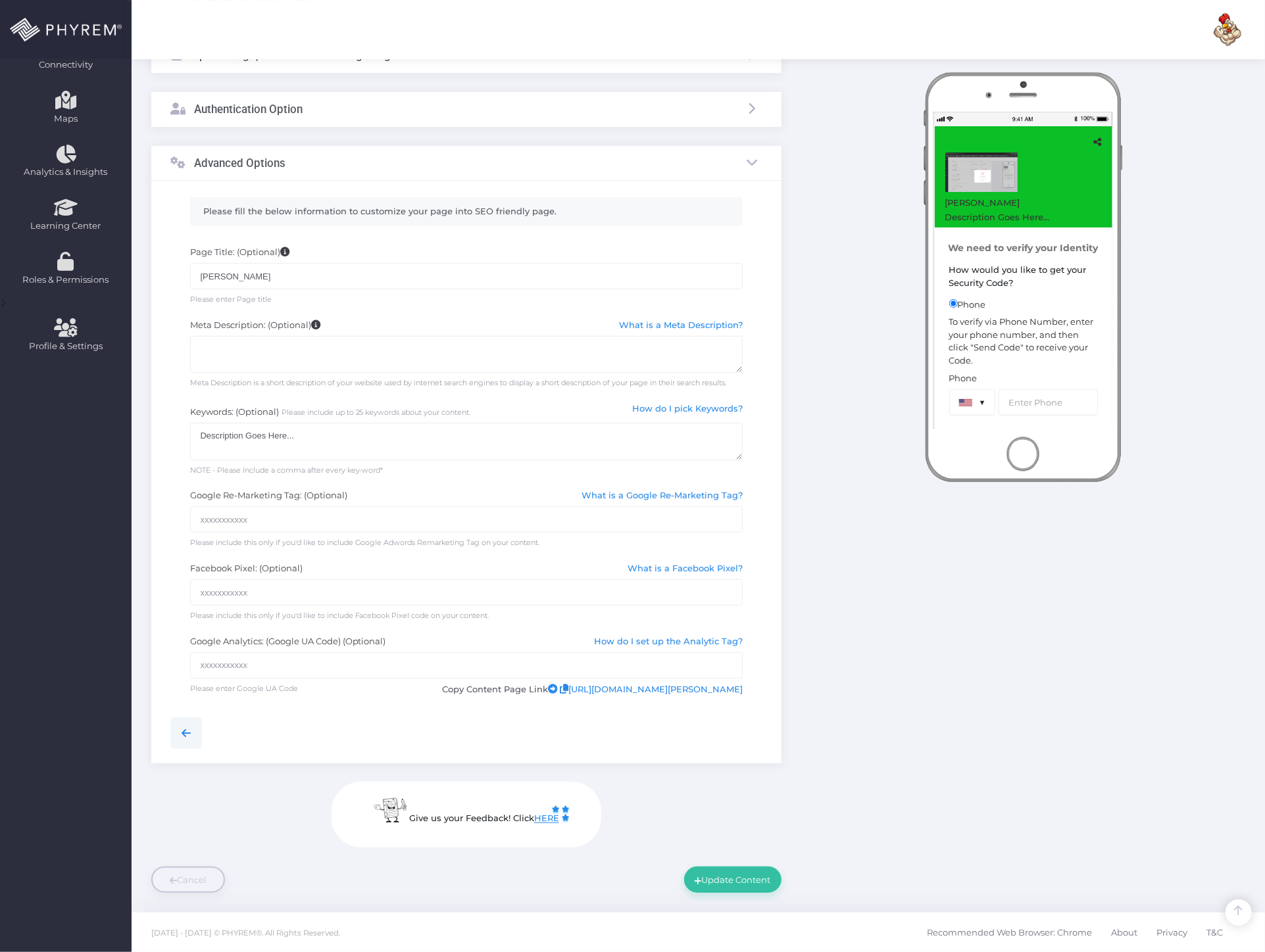
click at [1124, 638] on div "Instant Preview [PERSON_NAME] Description Goes Here..." at bounding box center [1023, 385] width 464 height 1017
